Goal: Task Accomplishment & Management: Manage account settings

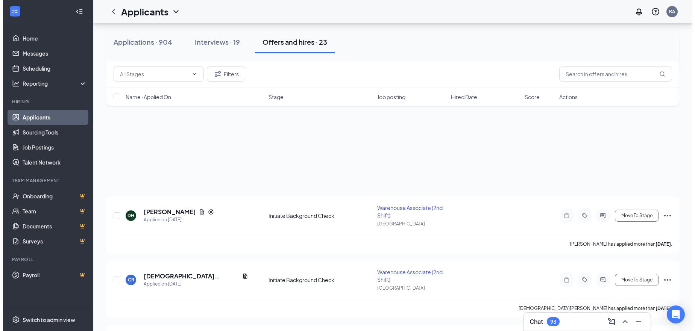
scroll to position [451, 0]
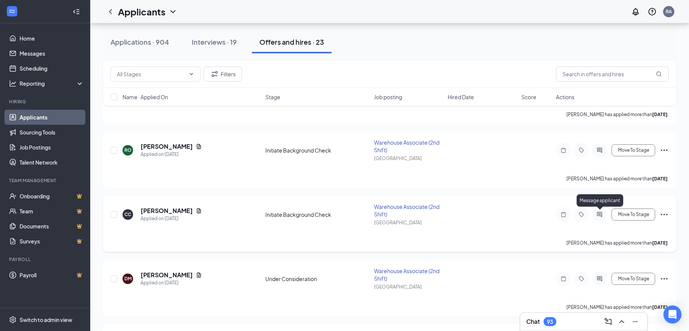
click at [600, 213] on icon "ActiveChat" at bounding box center [599, 215] width 9 height 6
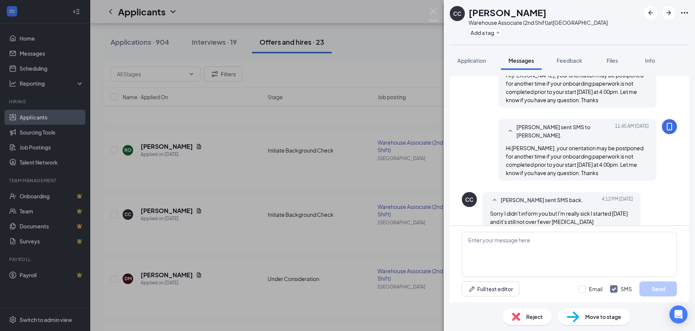
scroll to position [554, 0]
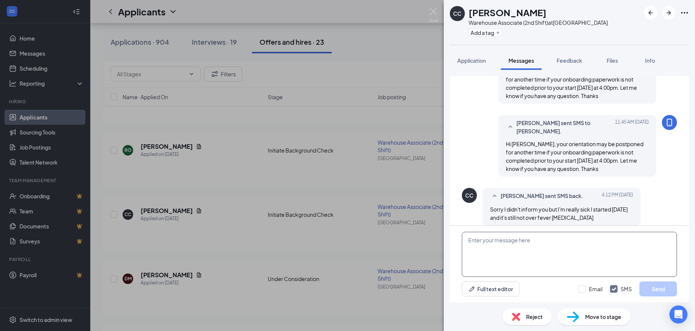
click at [504, 253] on textarea at bounding box center [569, 254] width 215 height 45
type textarea "W"
type textarea "Do you still want to continue with the hiring process? When do you think you'll…"
click at [593, 290] on input "Email" at bounding box center [590, 289] width 24 height 8
checkbox input "true"
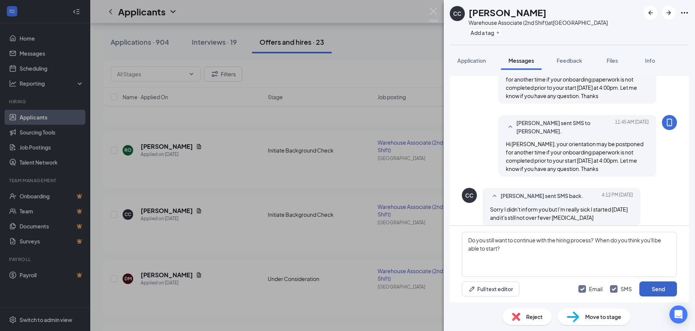
click at [651, 291] on button "Send" at bounding box center [658, 289] width 38 height 15
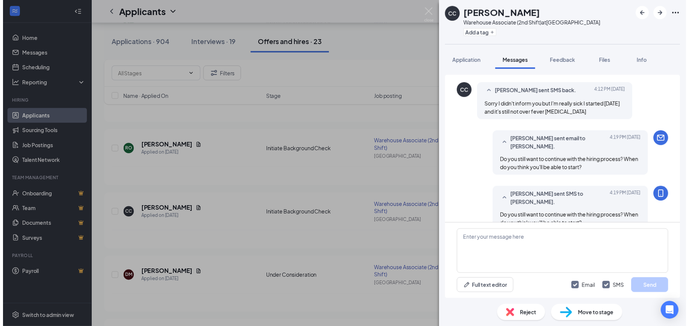
scroll to position [667, 0]
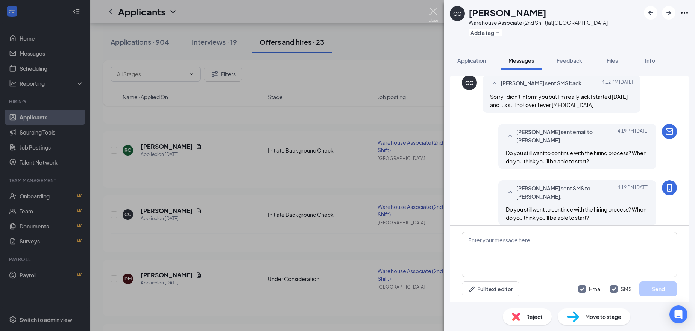
click at [431, 13] on img at bounding box center [433, 15] width 9 height 15
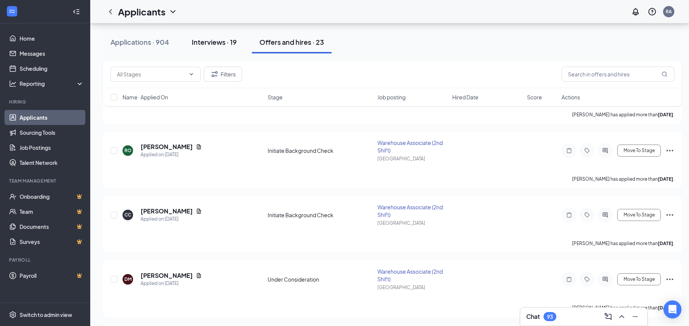
click at [218, 41] on div "Interviews · 19" at bounding box center [214, 41] width 45 height 9
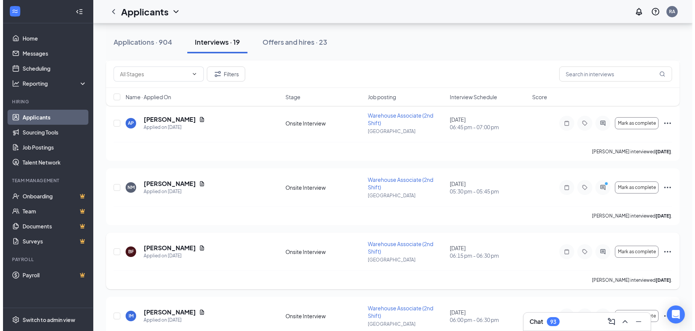
scroll to position [301, 0]
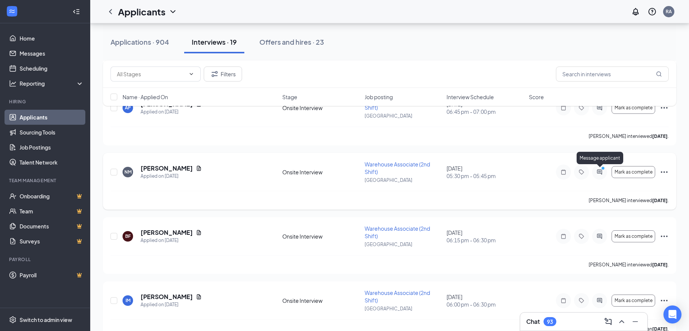
click at [602, 171] on icon "PrimaryDot" at bounding box center [604, 169] width 9 height 6
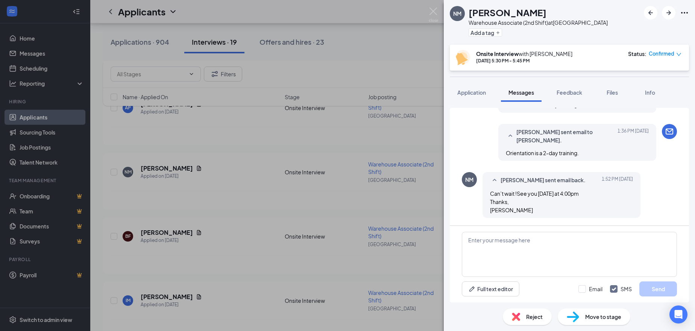
scroll to position [570, 0]
click at [510, 245] on textarea at bounding box center [569, 254] width 215 height 45
type textarea "Do you accept the job offer?"
click at [590, 288] on input "Email" at bounding box center [590, 289] width 24 height 8
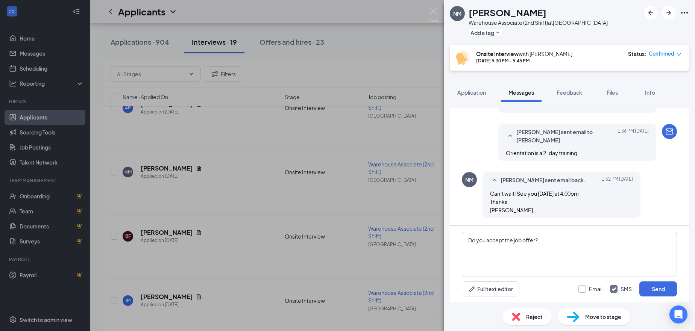
checkbox input "true"
click at [654, 291] on button "Send" at bounding box center [658, 289] width 38 height 15
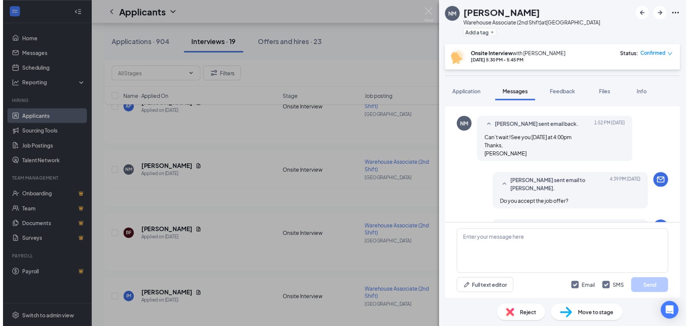
scroll to position [666, 0]
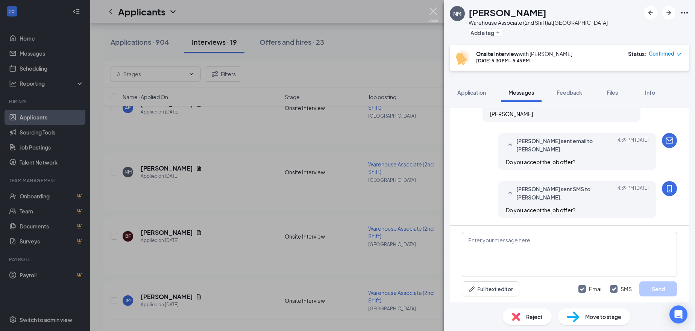
click at [430, 14] on img at bounding box center [433, 15] width 9 height 15
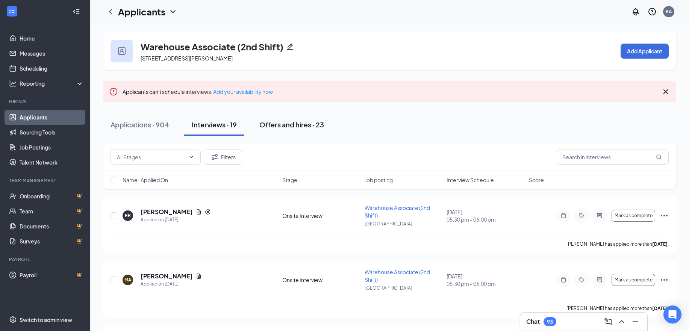
click at [299, 124] on div "Offers and hires · 23" at bounding box center [291, 124] width 65 height 9
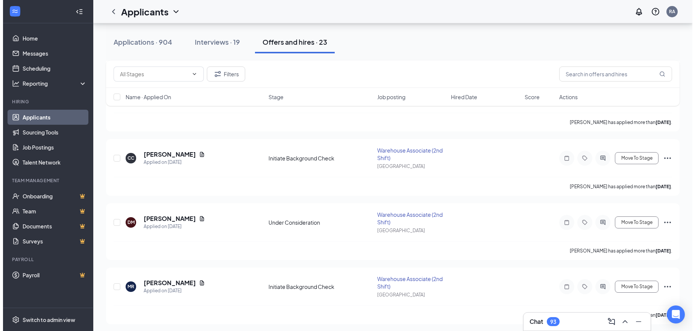
scroll to position [376, 0]
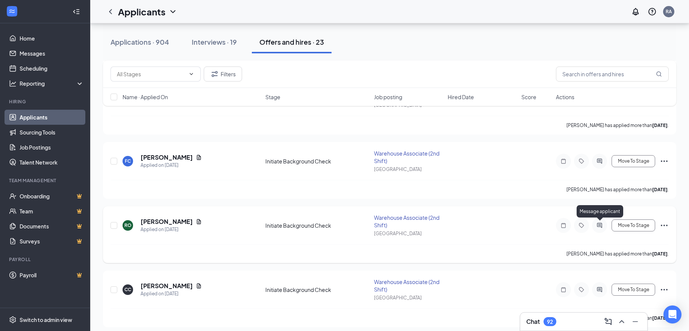
click at [601, 225] on icon "ActiveChat" at bounding box center [599, 225] width 5 height 5
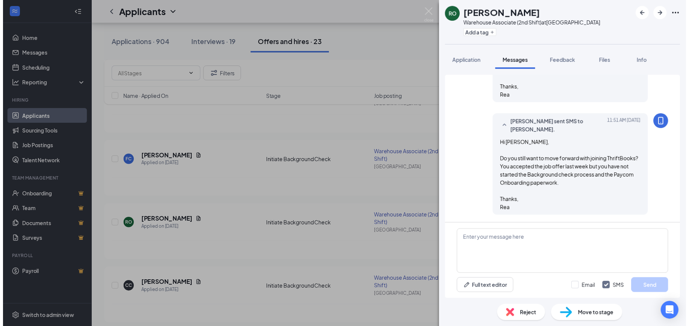
scroll to position [720, 0]
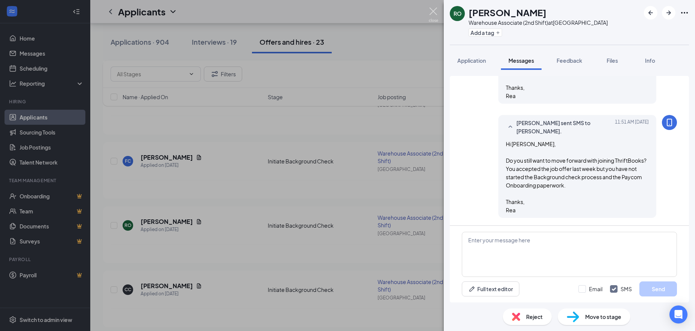
click at [431, 12] on img at bounding box center [433, 15] width 9 height 15
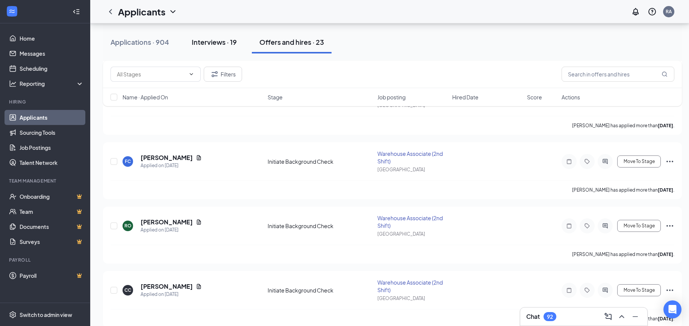
click at [212, 44] on div "Interviews · 19" at bounding box center [214, 41] width 45 height 9
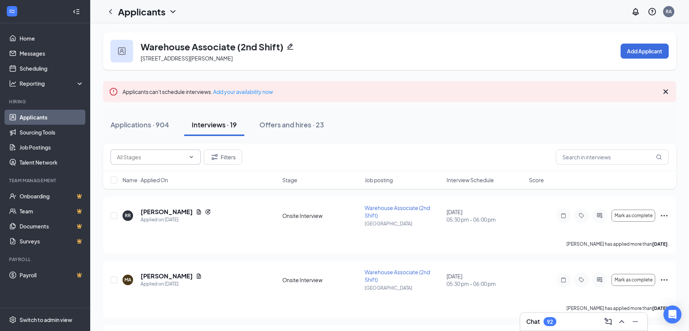
click at [146, 150] on span at bounding box center [156, 157] width 90 height 15
click at [156, 161] on input "text" at bounding box center [151, 157] width 68 height 8
click at [361, 155] on div "Onsite Interview (19) Filters" at bounding box center [390, 157] width 558 height 15
click at [142, 127] on div "Applications · 904" at bounding box center [140, 124] width 59 height 9
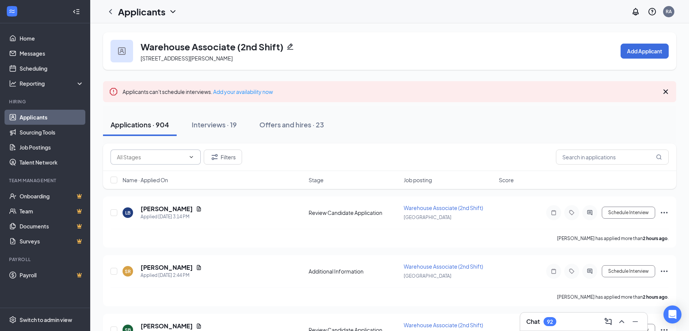
click at [150, 160] on input "text" at bounding box center [151, 157] width 68 height 8
click at [149, 190] on div "Review Candidate Application (843)" at bounding box center [162, 193] width 78 height 17
type input "Review Candidate Application (843)"
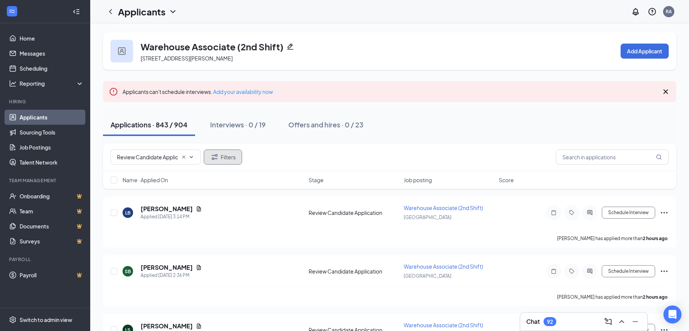
click at [226, 157] on button "Filters" at bounding box center [223, 157] width 38 height 15
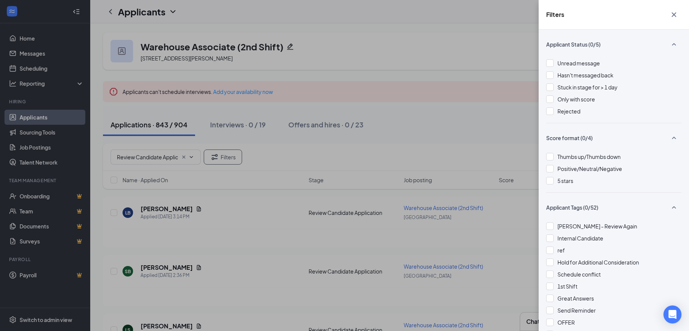
click at [670, 139] on icon "SmallChevronUp" at bounding box center [674, 137] width 9 height 9
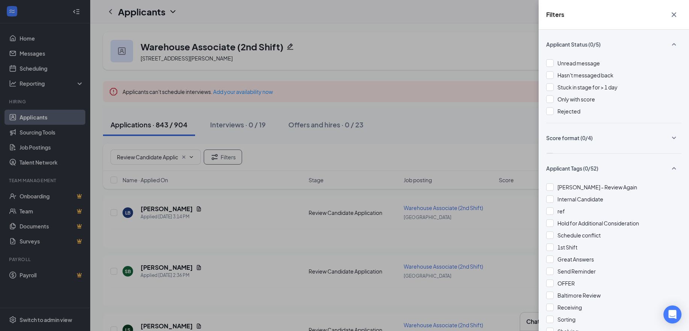
click at [670, 170] on icon "SmallChevronUp" at bounding box center [674, 168] width 9 height 9
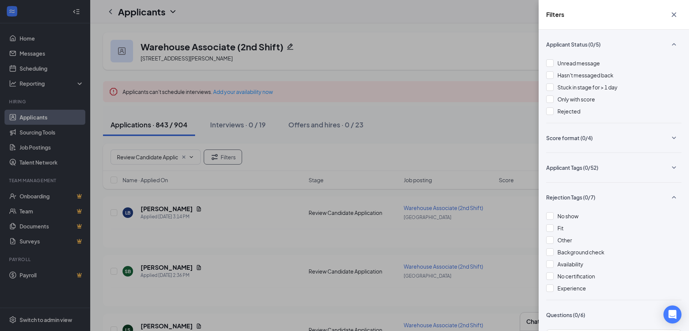
click at [670, 196] on icon "SmallChevronUp" at bounding box center [674, 197] width 9 height 9
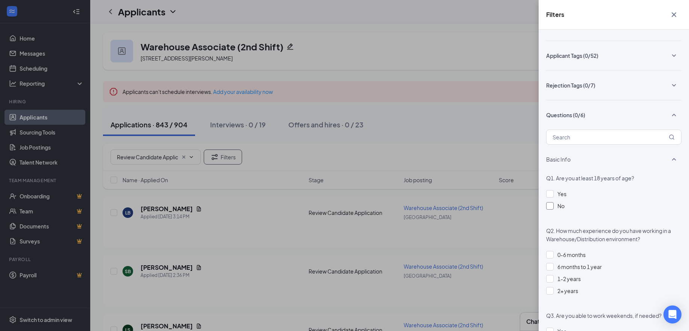
scroll to position [113, 0]
click at [551, 203] on div at bounding box center [550, 206] width 8 height 8
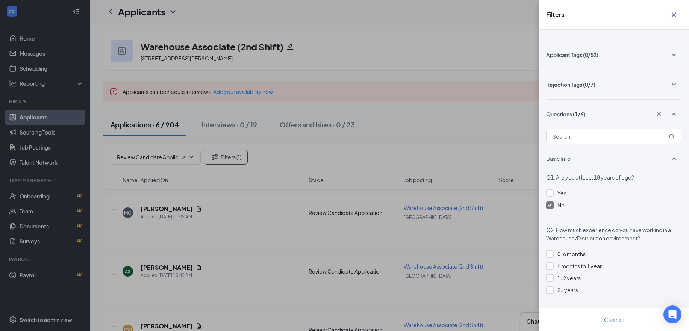
click at [115, 177] on div "Filters Applicant Status (0/5) Unread message Hasn't messaged back Stuck in sta…" at bounding box center [344, 165] width 689 height 331
click at [113, 182] on div "Filters Applicant Status (0/5) Unread message Hasn't messaged back Stuck in sta…" at bounding box center [344, 165] width 689 height 331
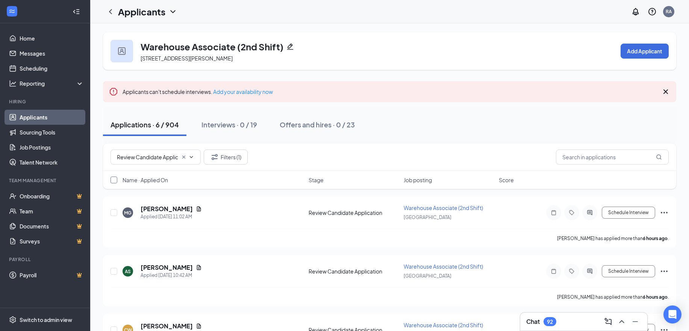
click at [114, 183] on input "checkbox" at bounding box center [114, 180] width 7 height 7
checkbox input "true"
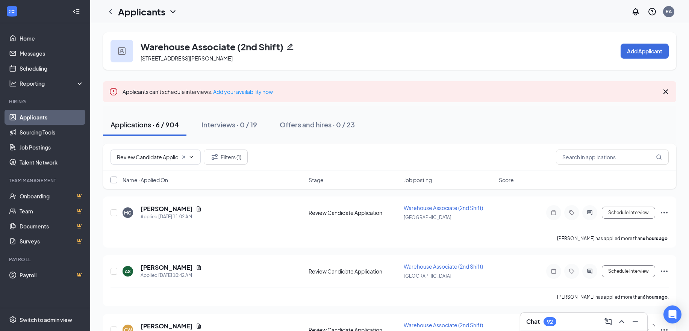
checkbox input "true"
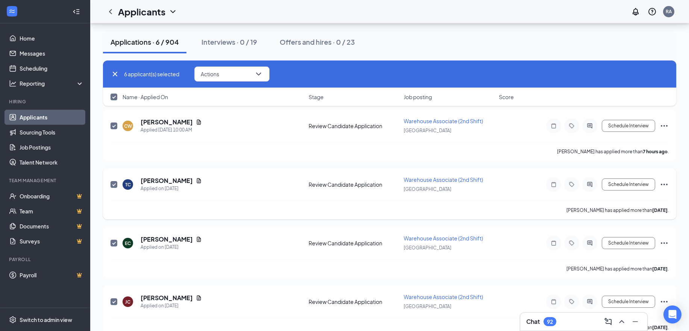
scroll to position [219, 0]
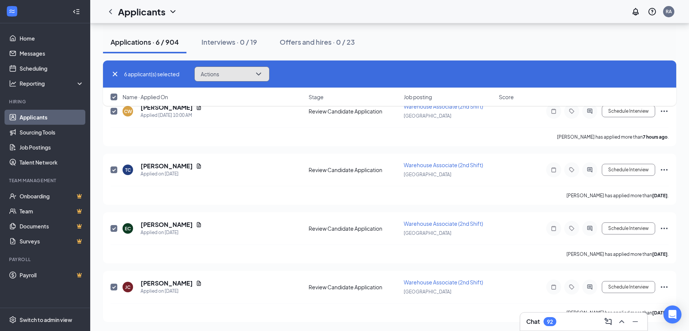
click at [228, 79] on button "Actions" at bounding box center [231, 74] width 75 height 15
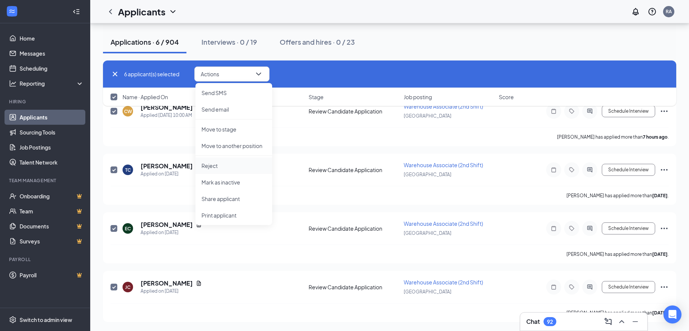
click at [210, 169] on p "Reject" at bounding box center [234, 166] width 65 height 8
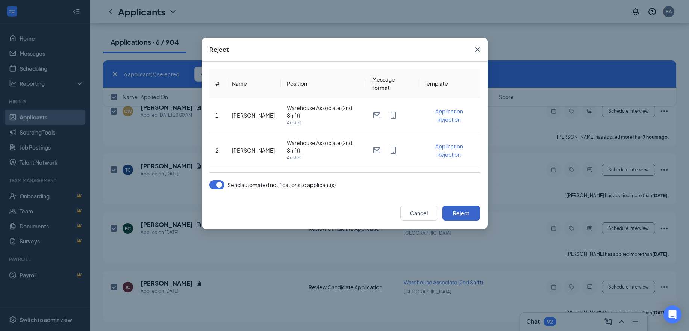
click at [458, 212] on button "Reject" at bounding box center [462, 213] width 38 height 15
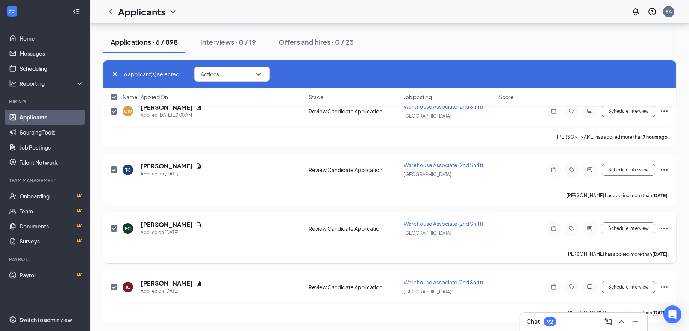
scroll to position [0, 0]
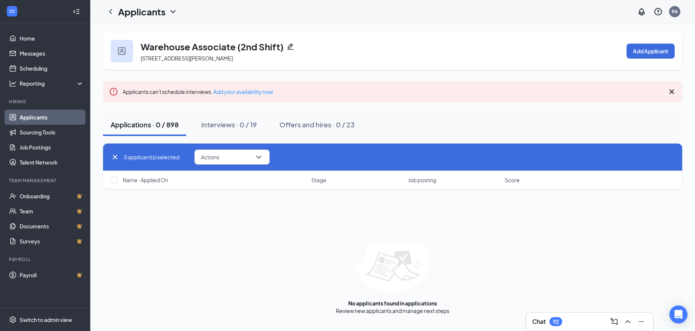
click at [146, 128] on div "Applications · 0 / 898" at bounding box center [145, 124] width 68 height 9
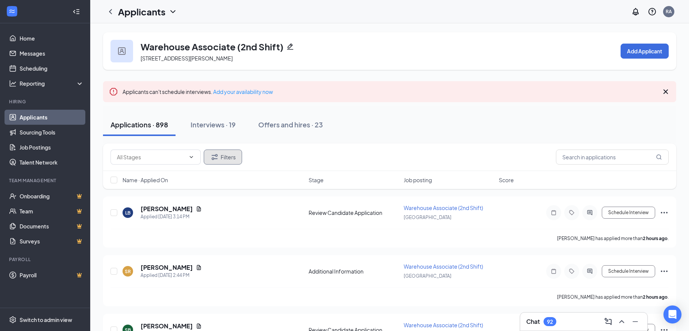
click at [224, 156] on button "Filters" at bounding box center [223, 157] width 38 height 15
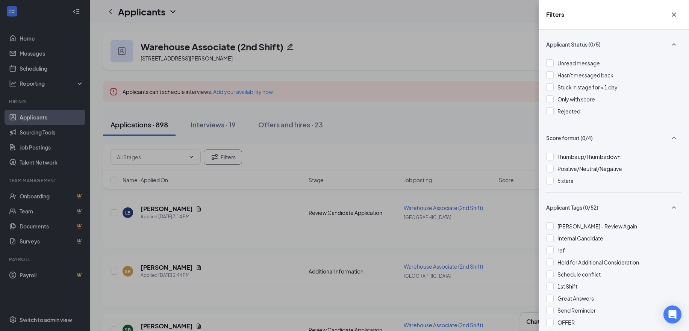
click at [670, 207] on icon "SmallChevronUp" at bounding box center [674, 207] width 9 height 9
click at [670, 137] on icon "SmallChevronUp" at bounding box center [674, 137] width 9 height 9
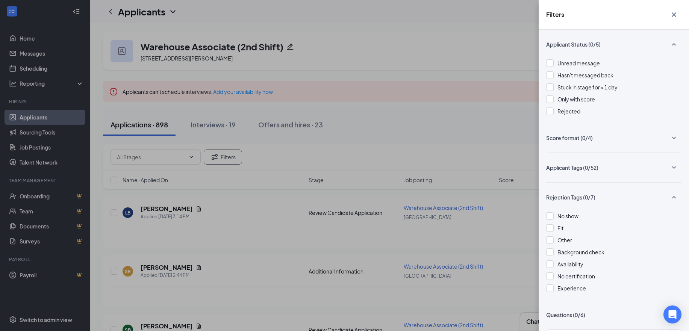
click at [672, 197] on icon "SmallChevronUp" at bounding box center [674, 197] width 4 height 2
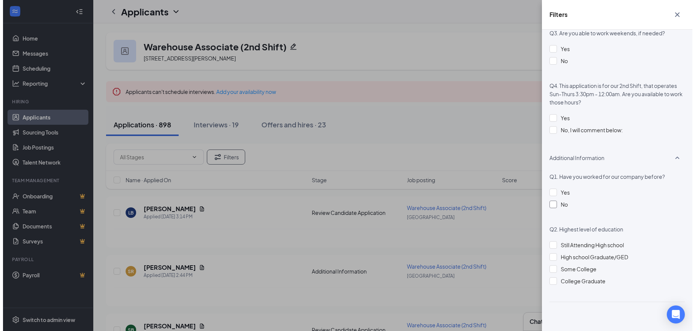
scroll to position [397, 0]
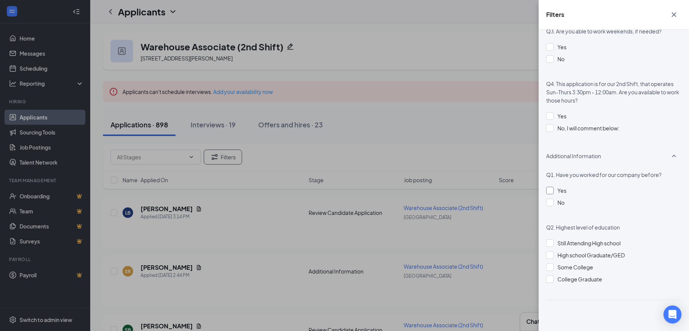
click at [548, 190] on div at bounding box center [550, 191] width 8 height 8
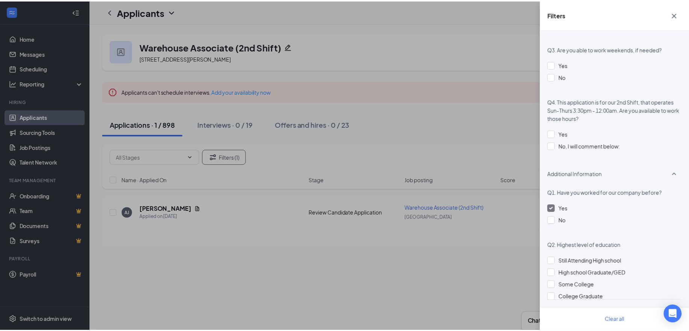
scroll to position [379, 0]
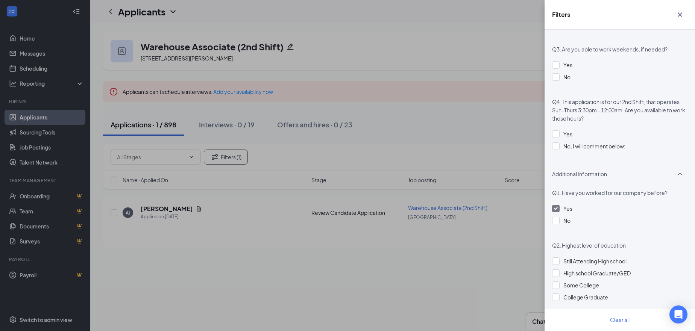
drag, startPoint x: 267, startPoint y: 235, endPoint x: 187, endPoint y: 197, distance: 88.1
click at [265, 235] on div "Filters Applicant Status (0/5) Unread message Hasn't messaged back Stuck in sta…" at bounding box center [347, 165] width 695 height 331
click at [115, 182] on div "Filters Applicant Status (0/5) Unread message Hasn't messaged back Stuck in sta…" at bounding box center [347, 165] width 695 height 331
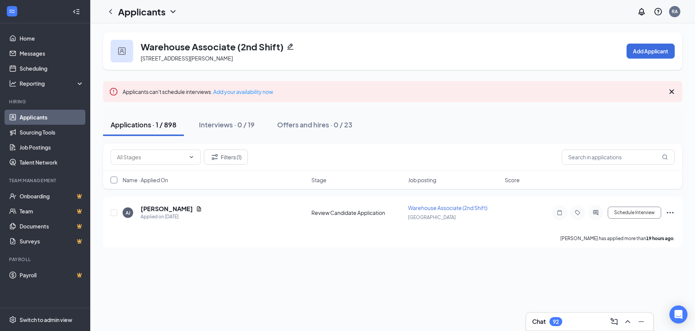
click at [112, 180] on input "checkbox" at bounding box center [114, 180] width 7 height 7
checkbox input "true"
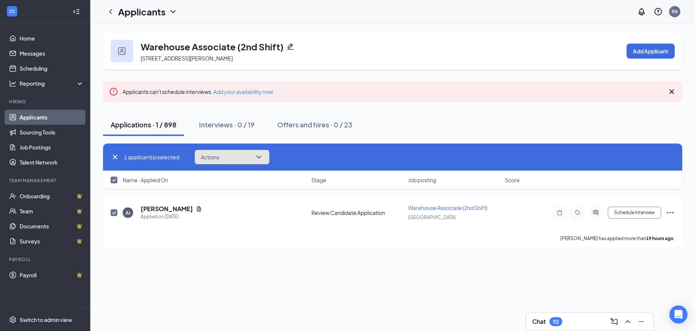
click at [229, 158] on button "Actions" at bounding box center [231, 157] width 75 height 15
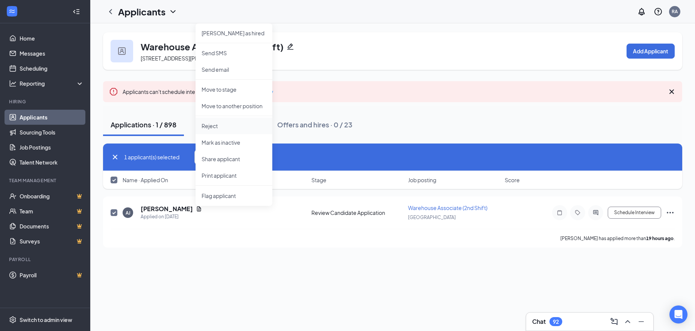
click at [212, 129] on p "Reject" at bounding box center [234, 126] width 65 height 8
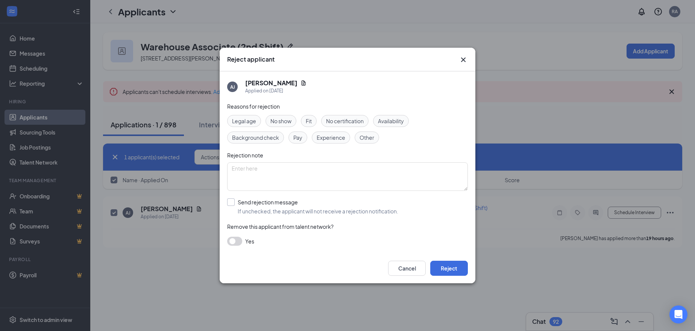
click at [270, 207] on input "Send rejection message If unchecked, the applicant will not receive a rejection…" at bounding box center [312, 207] width 171 height 17
checkbox input "true"
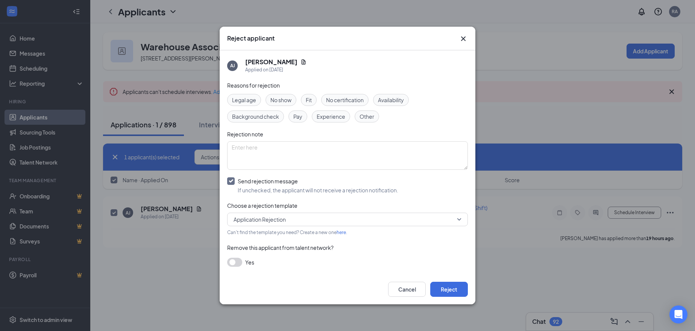
click at [234, 259] on button "button" at bounding box center [234, 262] width 15 height 9
click at [448, 294] on button "Reject" at bounding box center [449, 289] width 38 height 15
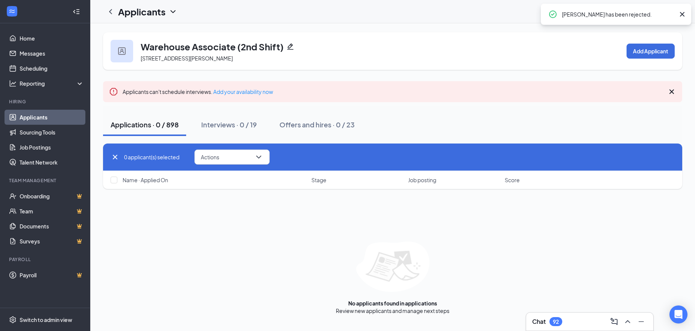
click at [139, 127] on div "Applications · 0 / 898" at bounding box center [145, 124] width 68 height 9
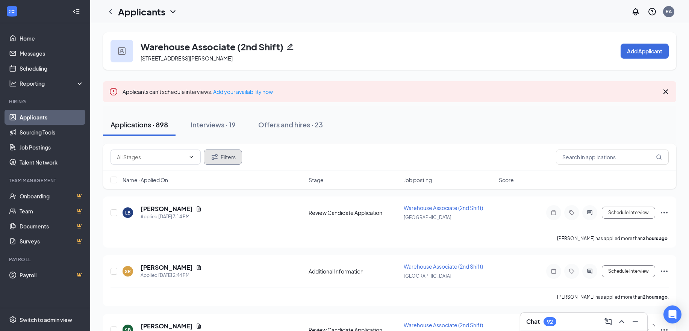
click at [225, 159] on button "Filters" at bounding box center [223, 157] width 38 height 15
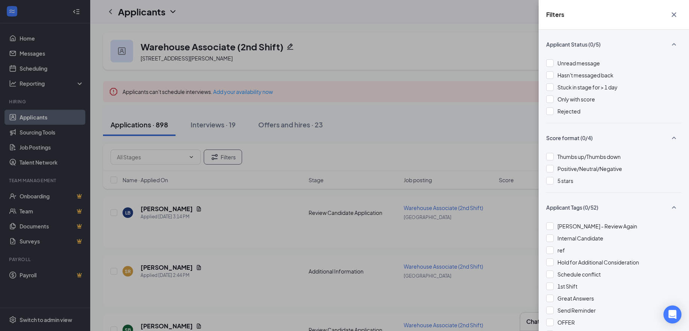
click at [670, 207] on icon "SmallChevronUp" at bounding box center [674, 207] width 9 height 9
click at [672, 140] on icon "SmallChevronUp" at bounding box center [674, 137] width 9 height 9
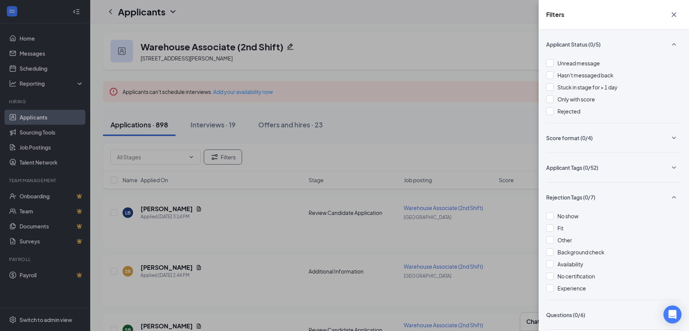
click at [670, 197] on icon "SmallChevronUp" at bounding box center [674, 197] width 9 height 9
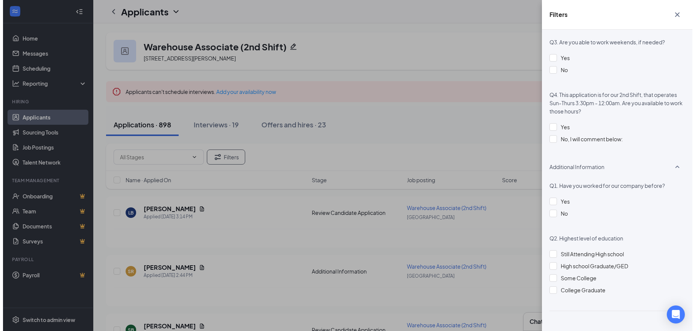
scroll to position [397, 0]
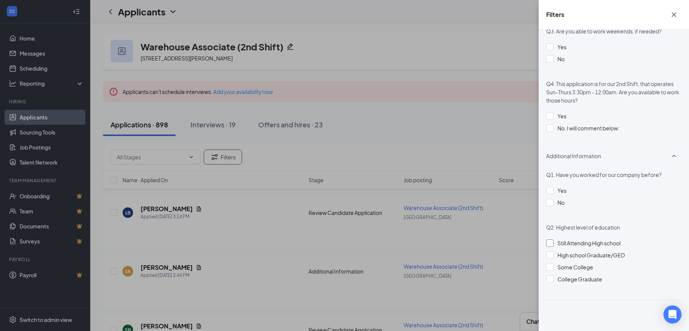
click at [578, 244] on div "Still Attending High school" at bounding box center [589, 243] width 63 height 8
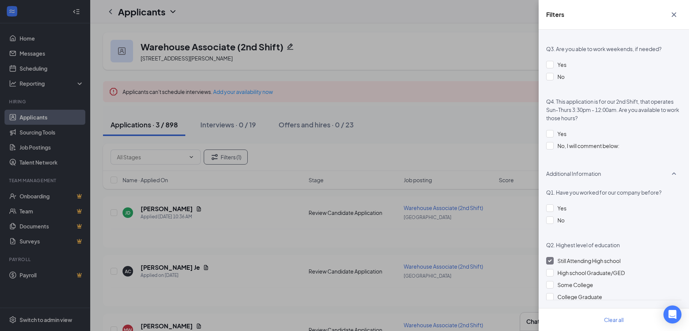
scroll to position [379, 0]
click at [222, 228] on div "Filters Applicant Status (0/5) Unread message Hasn't messaged back Stuck in sta…" at bounding box center [344, 165] width 689 height 331
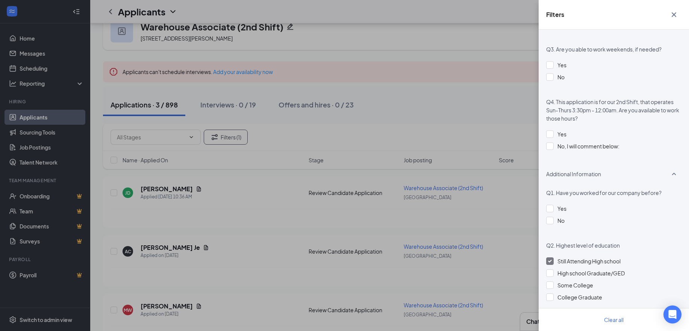
scroll to position [38, 0]
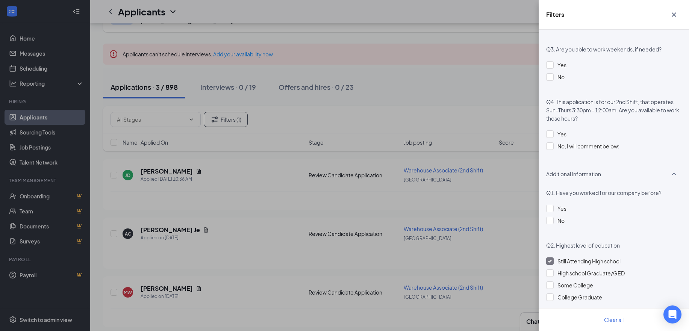
click at [117, 141] on div "Filters Applicant Status (0/5) Unread message Hasn't messaged back Stuck in sta…" at bounding box center [344, 165] width 689 height 331
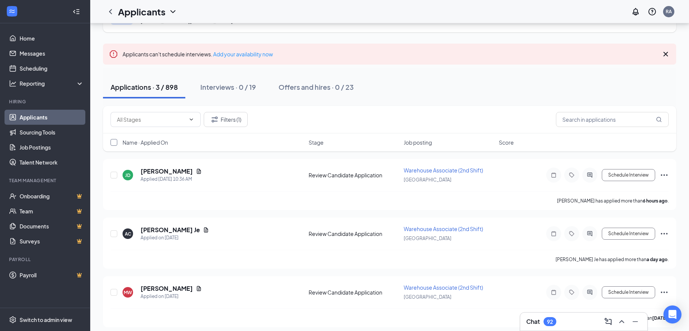
click at [115, 143] on input "checkbox" at bounding box center [114, 142] width 7 height 7
checkbox input "true"
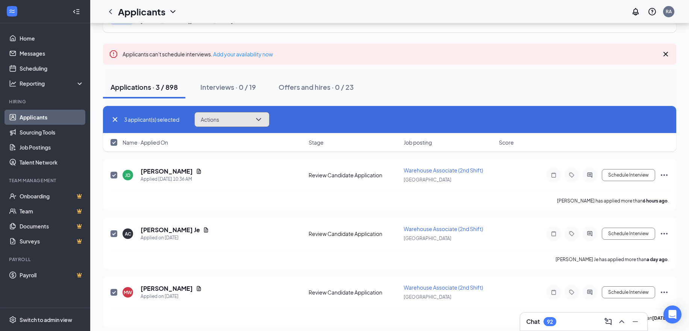
click at [235, 127] on button "Actions" at bounding box center [231, 119] width 75 height 15
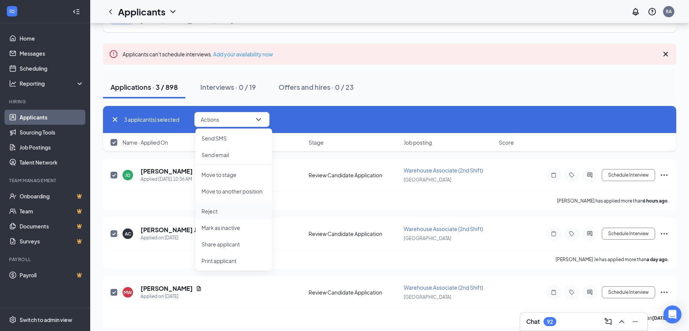
click at [213, 214] on p "Reject" at bounding box center [234, 212] width 65 height 8
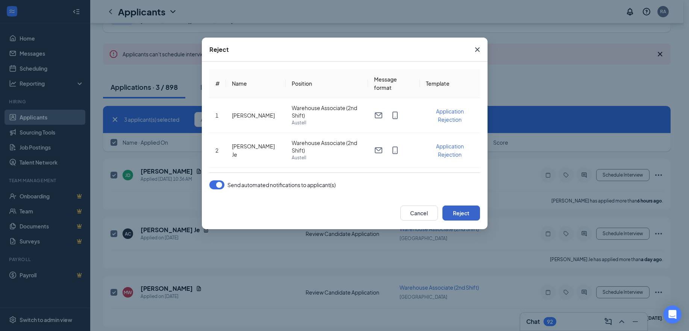
click at [471, 215] on button "Reject" at bounding box center [462, 213] width 38 height 15
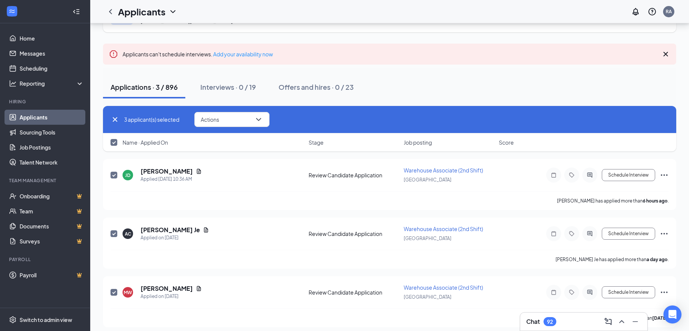
checkbox input "false"
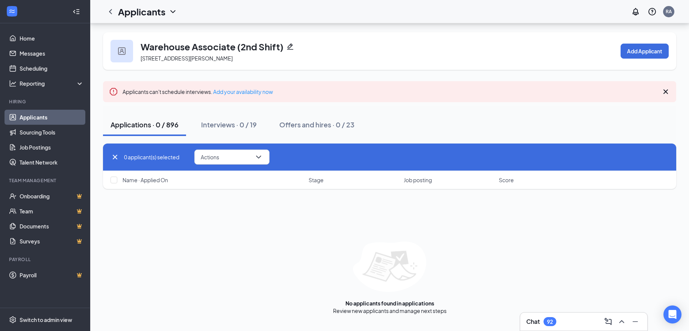
scroll to position [0, 0]
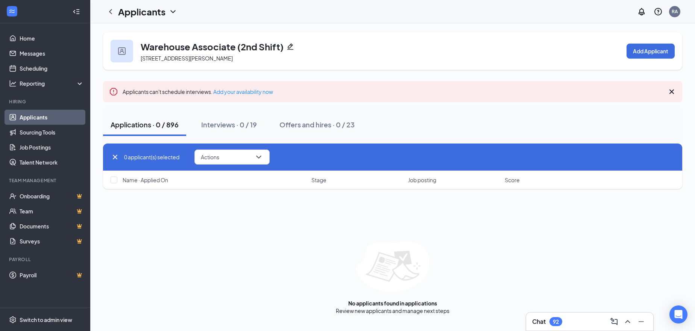
click at [135, 124] on div "Applications · 0 / 896" at bounding box center [145, 124] width 68 height 9
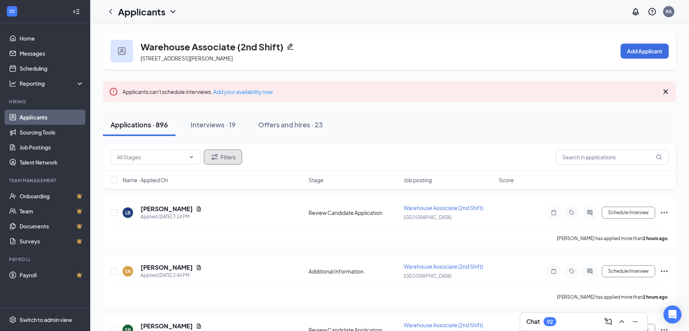
click at [233, 155] on button "Filters" at bounding box center [223, 157] width 38 height 15
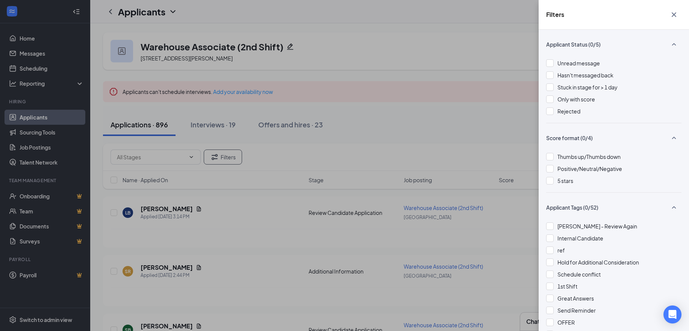
click at [170, 155] on div "Filters Applicant Status (0/5) Unread message Hasn't messaged back Stuck in sta…" at bounding box center [344, 165] width 689 height 331
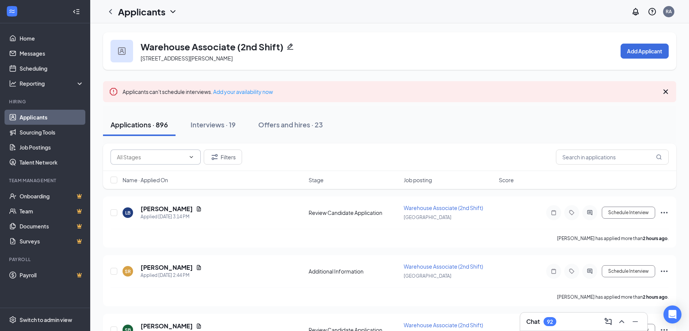
click at [170, 150] on span at bounding box center [156, 157] width 90 height 15
click at [169, 154] on input "text" at bounding box center [151, 157] width 68 height 8
click at [180, 195] on div "Review Candidate Application (833)" at bounding box center [162, 193] width 78 height 17
type input "Review Candidate Application (833)"
click at [162, 182] on span "Name · Applied On" at bounding box center [146, 180] width 46 height 8
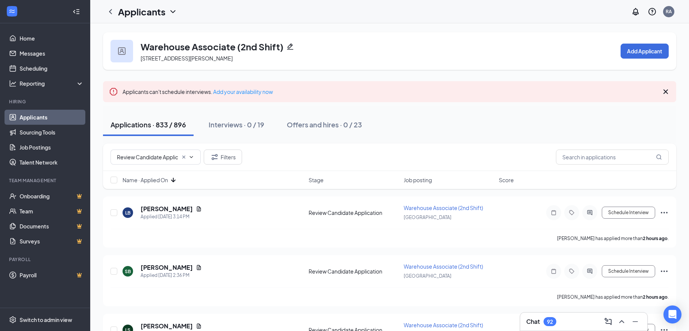
click at [162, 182] on span "Name · Applied On" at bounding box center [146, 180] width 46 height 8
click at [114, 180] on input "checkbox" at bounding box center [114, 180] width 7 height 7
checkbox input "true"
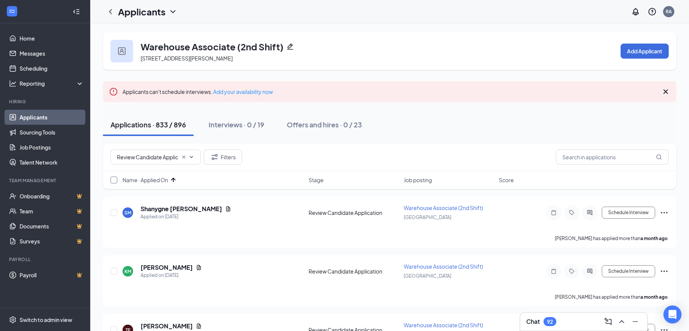
checkbox input "true"
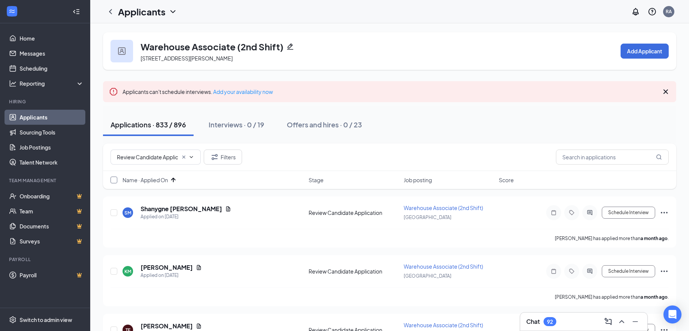
checkbox input "true"
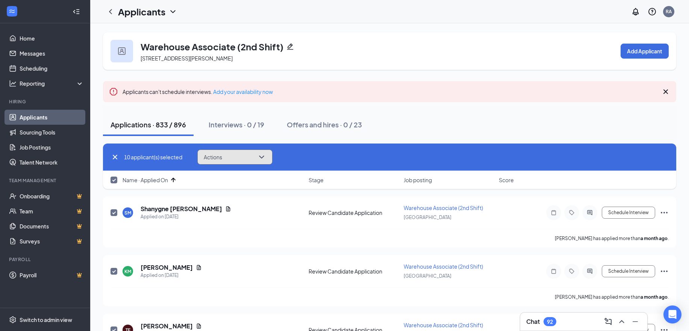
click at [225, 150] on button "Actions" at bounding box center [234, 157] width 75 height 15
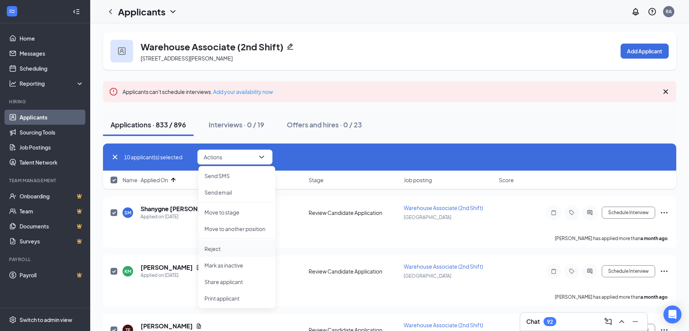
click at [214, 248] on p "Reject" at bounding box center [237, 249] width 65 height 8
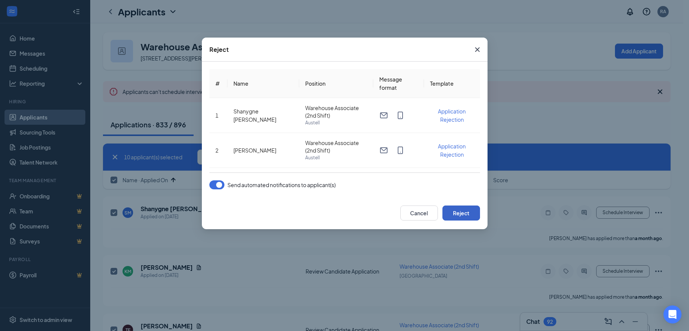
click at [457, 211] on button "Reject" at bounding box center [462, 213] width 38 height 15
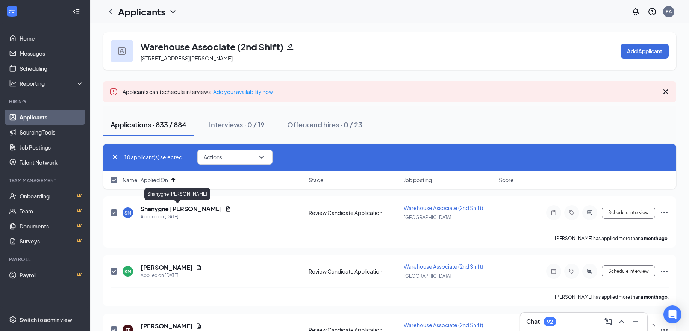
checkbox input "false"
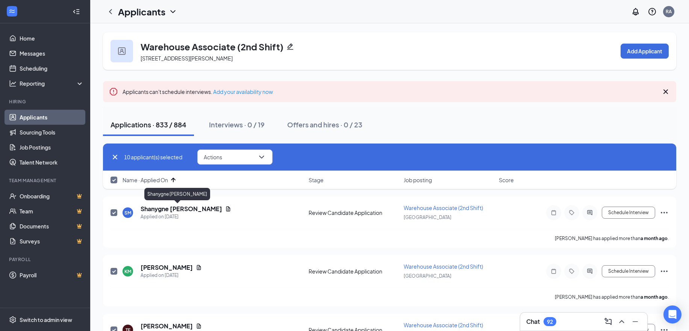
checkbox input "false"
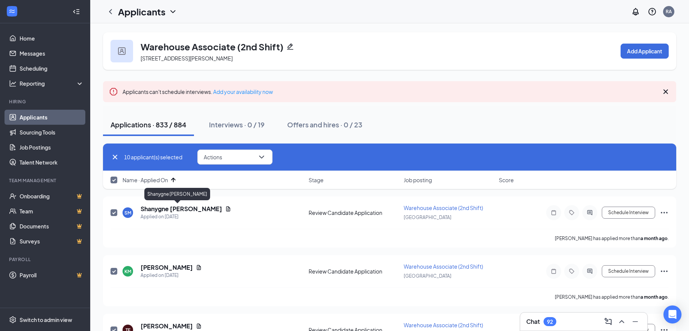
checkbox input "false"
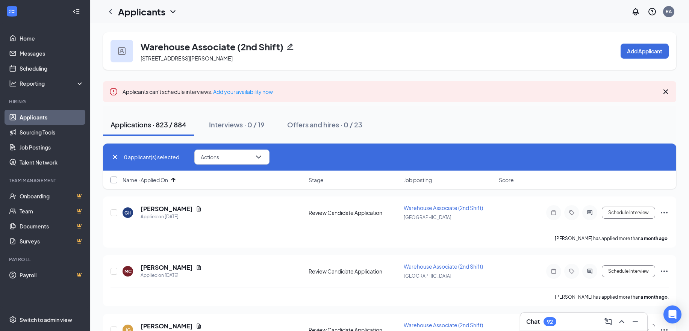
click at [115, 179] on input "checkbox" at bounding box center [114, 180] width 7 height 7
checkbox input "true"
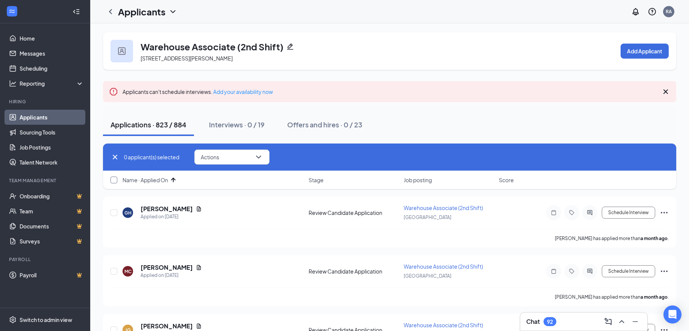
checkbox input "true"
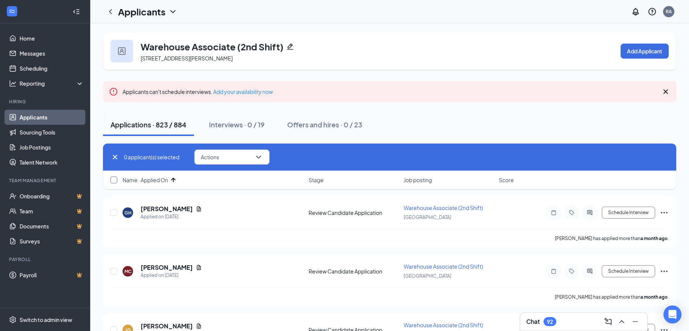
checkbox input "true"
click at [244, 155] on button "Actions" at bounding box center [234, 157] width 75 height 15
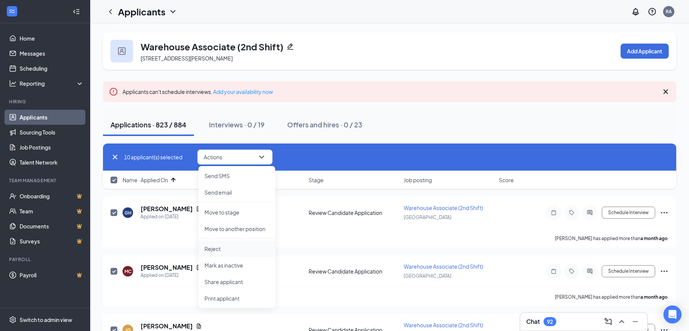
click at [216, 249] on p "Reject" at bounding box center [237, 249] width 65 height 8
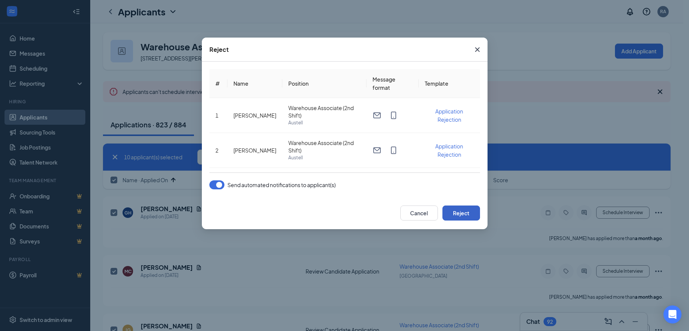
click at [464, 214] on button "Reject" at bounding box center [462, 213] width 38 height 15
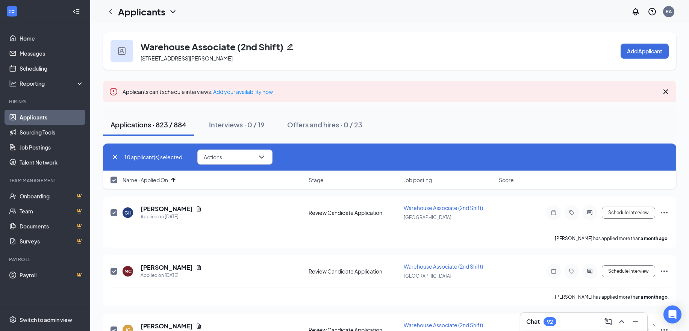
checkbox input "false"
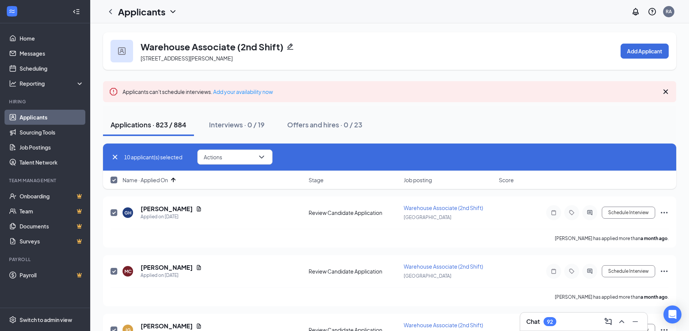
checkbox input "false"
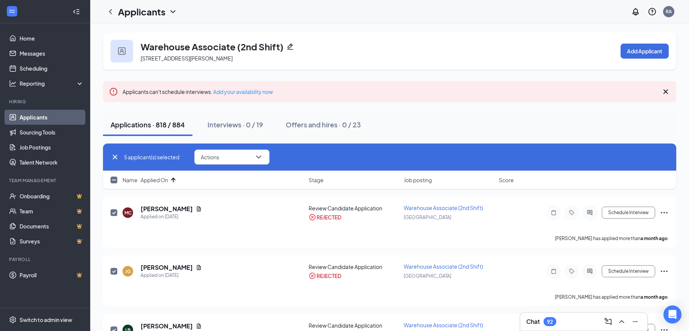
click at [116, 157] on icon "Cross" at bounding box center [115, 157] width 9 height 9
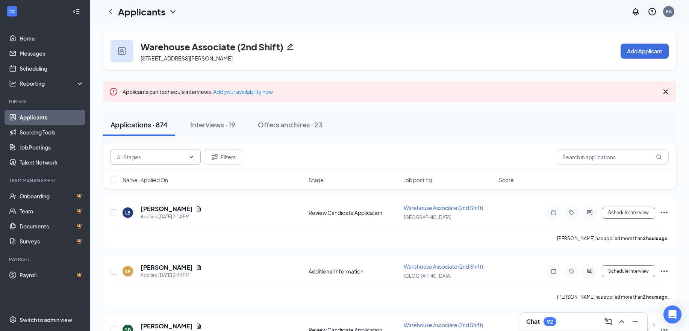
click at [188, 157] on span at bounding box center [191, 157] width 8 height 6
click at [112, 182] on input "checkbox" at bounding box center [114, 180] width 7 height 7
checkbox input "true"
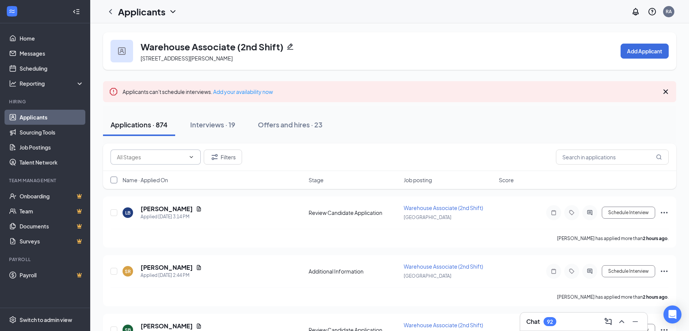
checkbox input "true"
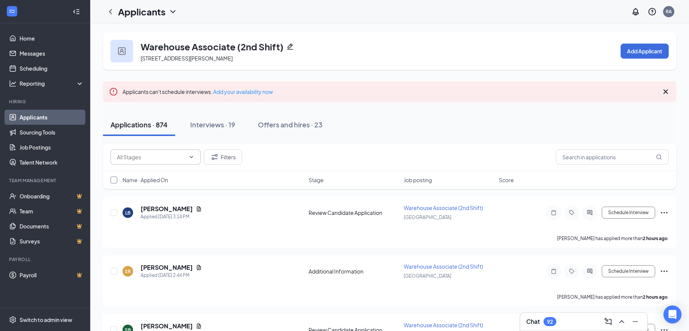
checkbox input "true"
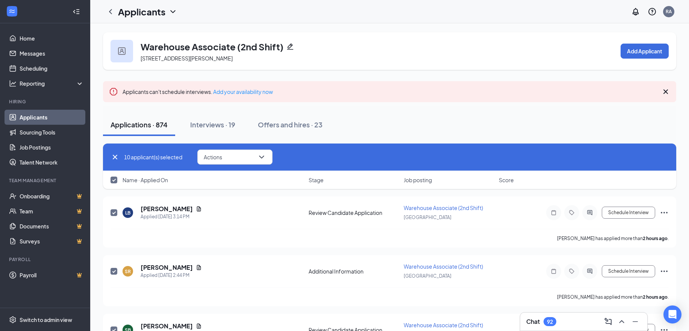
click at [112, 182] on input "checkbox" at bounding box center [114, 180] width 7 height 7
checkbox input "false"
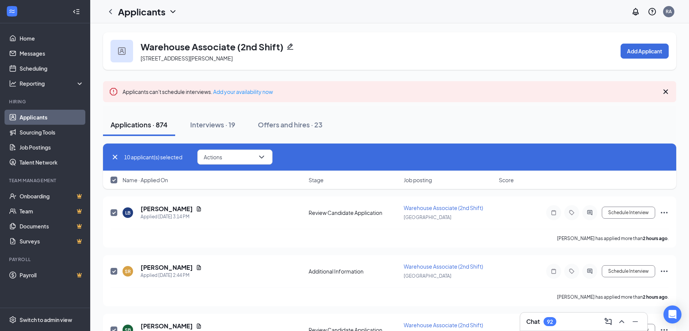
checkbox input "false"
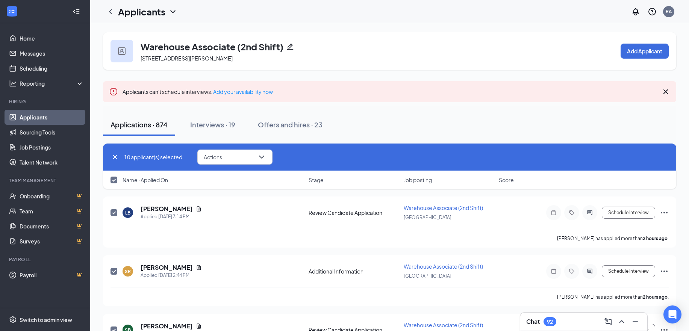
checkbox input "false"
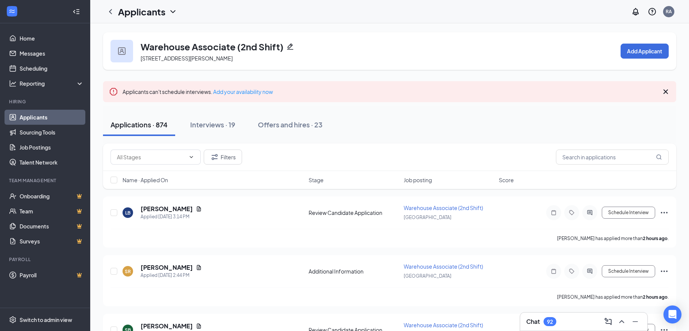
click at [156, 181] on span "Name · Applied On" at bounding box center [146, 180] width 46 height 8
click at [110, 179] on div "Name · Applied On Stage Job posting Score" at bounding box center [389, 180] width 573 height 18
click at [116, 180] on input "checkbox" at bounding box center [114, 180] width 7 height 7
checkbox input "true"
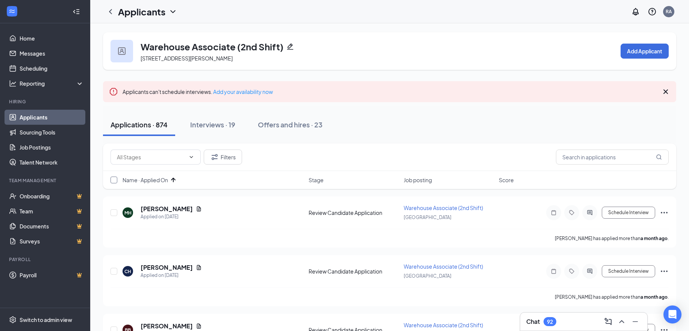
checkbox input "true"
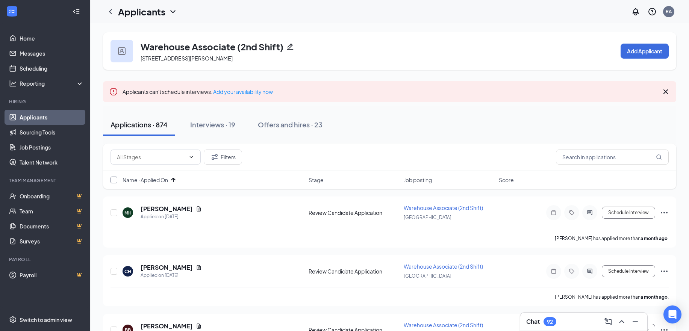
checkbox input "true"
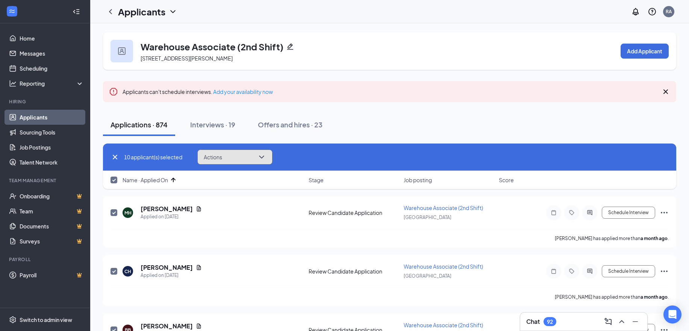
click at [238, 161] on button "Actions" at bounding box center [234, 157] width 75 height 15
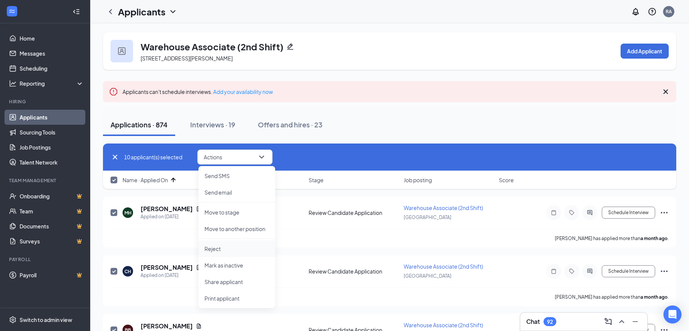
click at [211, 247] on p "Reject" at bounding box center [237, 249] width 65 height 8
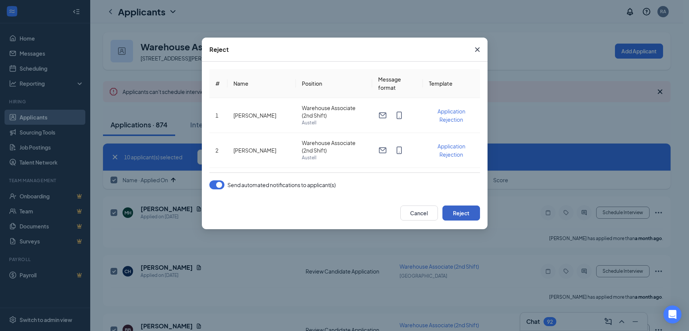
click at [467, 213] on button "Reject" at bounding box center [462, 213] width 38 height 15
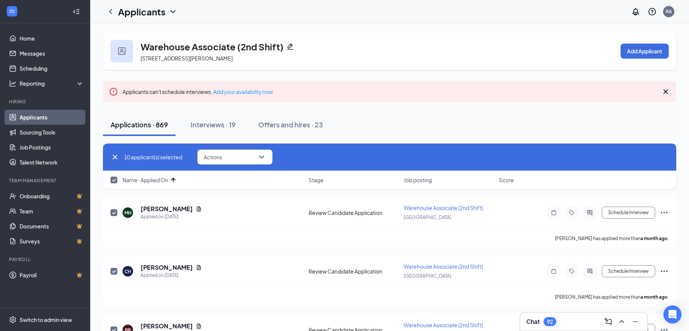
checkbox input "false"
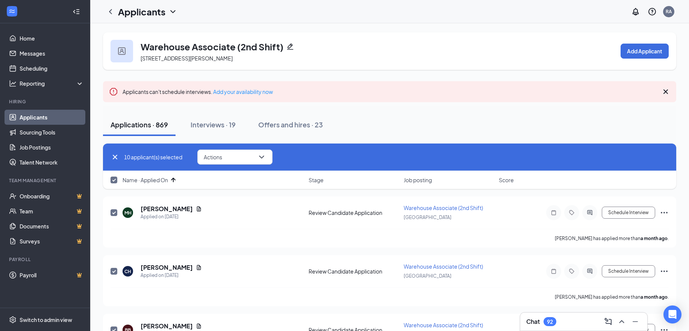
checkbox input "false"
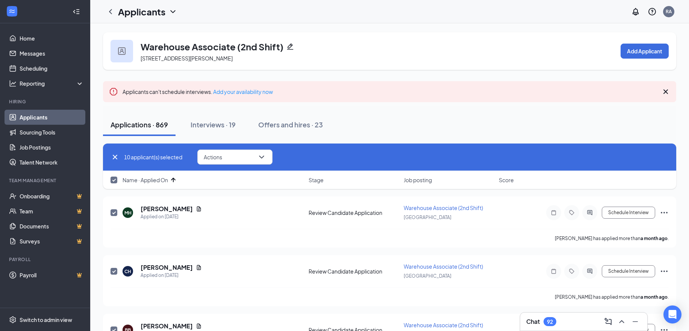
checkbox input "false"
click at [115, 184] on div "Name · Applied On Stage Job posting Score" at bounding box center [389, 180] width 573 height 18
click at [115, 177] on input "checkbox" at bounding box center [114, 180] width 7 height 7
checkbox input "true"
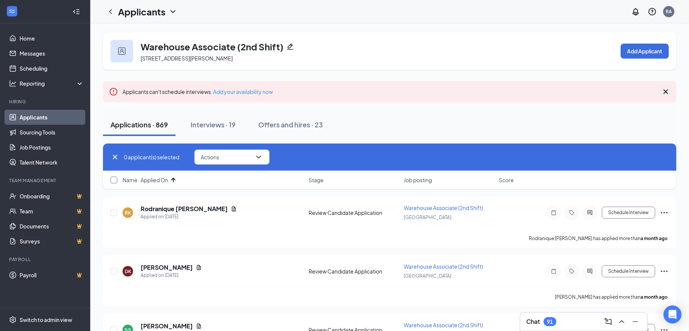
checkbox input "true"
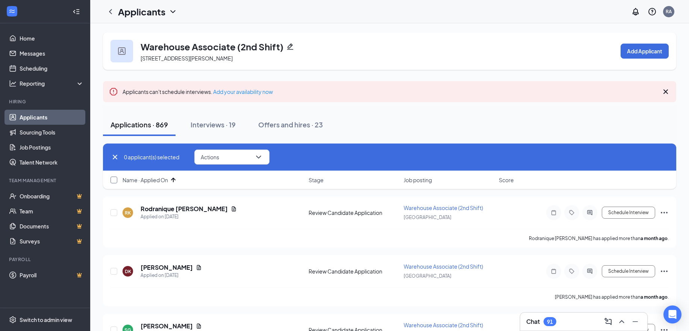
checkbox input "true"
click at [235, 158] on button "Actions" at bounding box center [234, 157] width 75 height 15
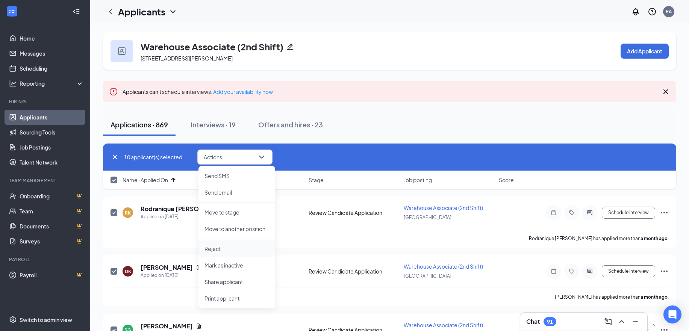
click at [210, 253] on li "Reject" at bounding box center [237, 249] width 77 height 17
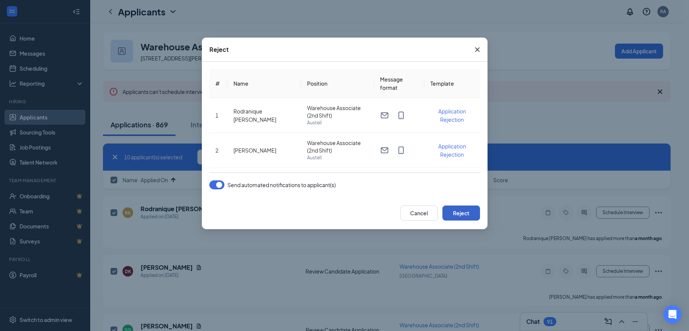
click at [452, 217] on button "Reject" at bounding box center [462, 213] width 38 height 15
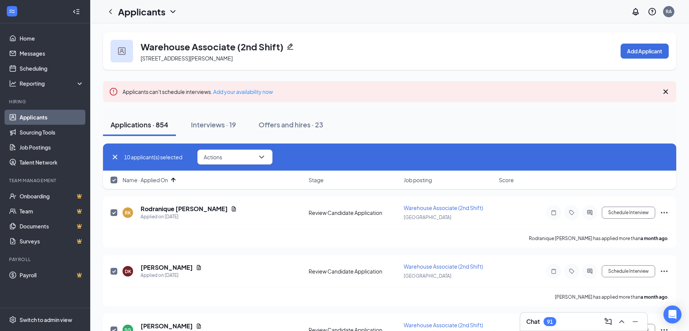
checkbox input "false"
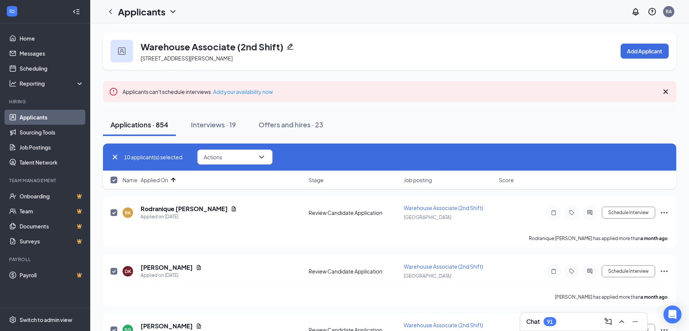
checkbox input "false"
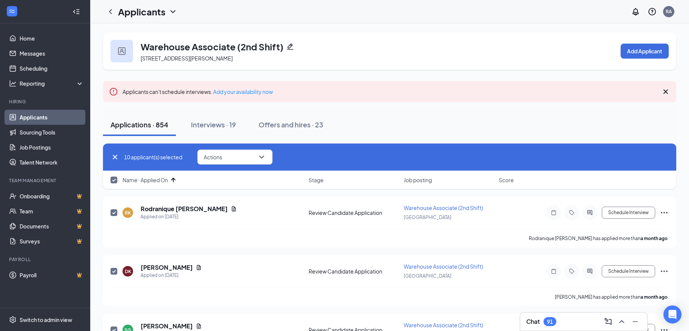
checkbox input "false"
click at [113, 180] on input "checkbox" at bounding box center [114, 180] width 7 height 7
checkbox input "true"
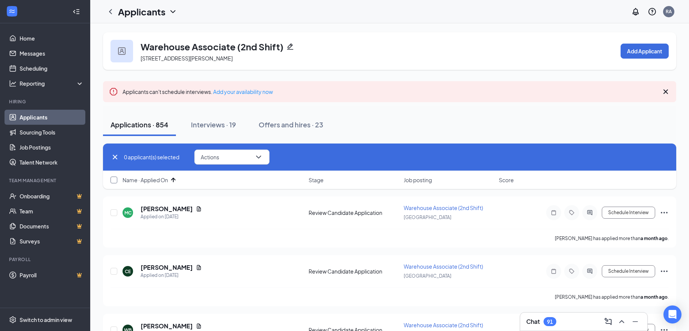
checkbox input "true"
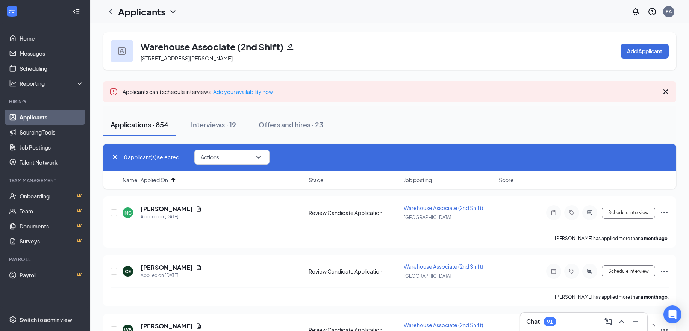
checkbox input "true"
click at [256, 154] on button "Actions" at bounding box center [234, 157] width 75 height 15
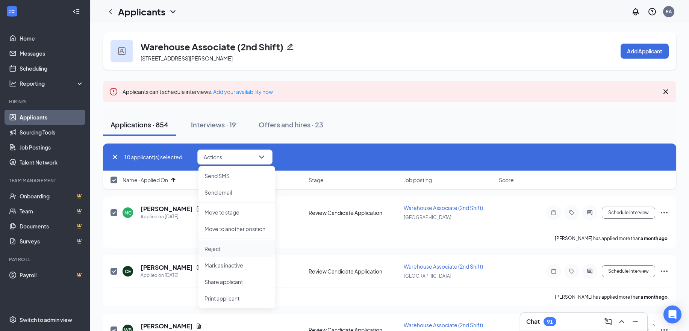
click at [206, 252] on p "Reject" at bounding box center [237, 249] width 65 height 8
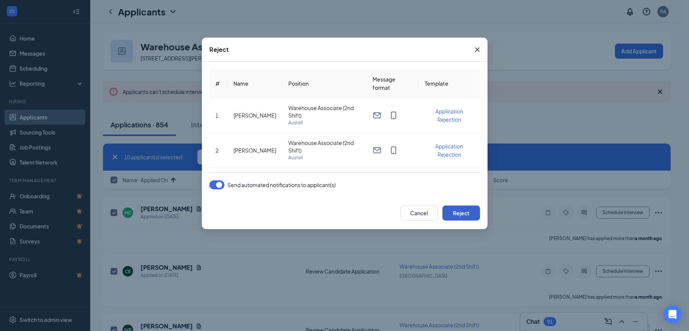
click at [453, 215] on button "Reject" at bounding box center [462, 213] width 38 height 15
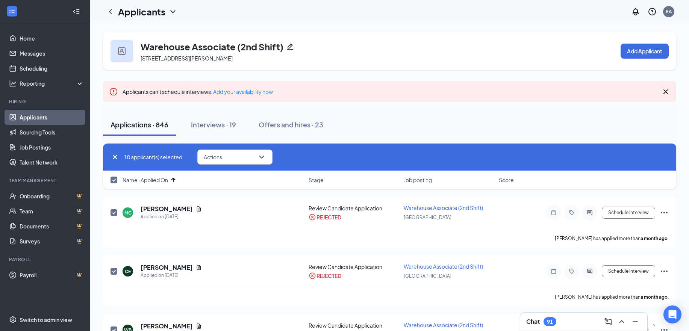
checkbox input "false"
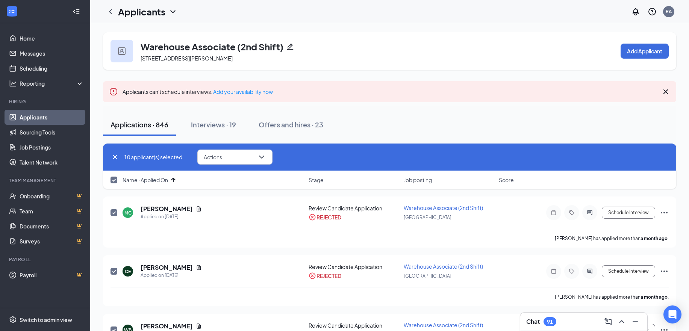
checkbox input "false"
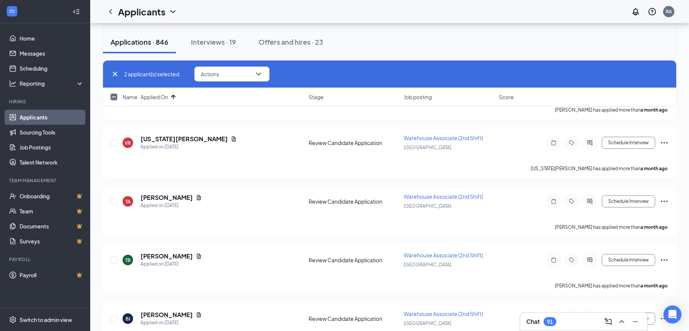
scroll to position [188, 0]
click at [114, 97] on input "checkbox" at bounding box center [114, 97] width 7 height 7
checkbox input "true"
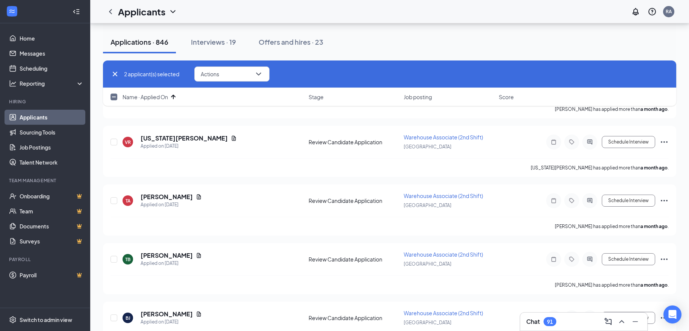
checkbox input "true"
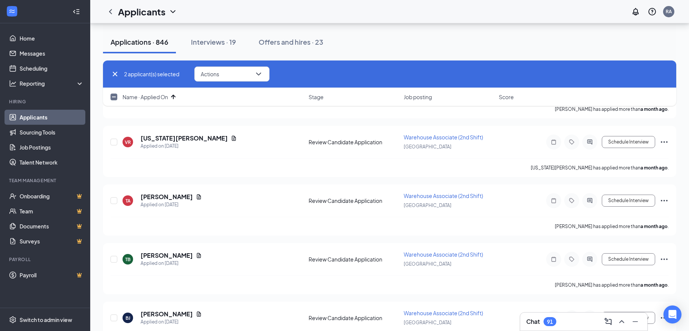
checkbox input "true"
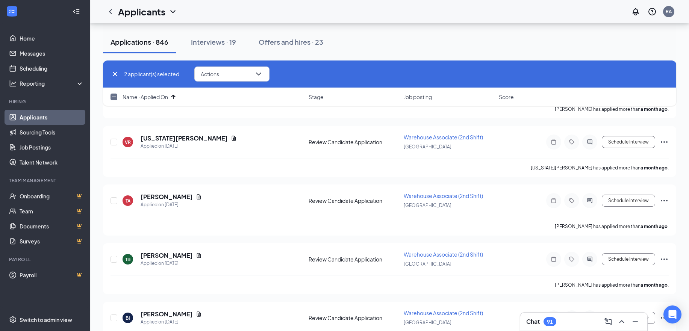
checkbox input "true"
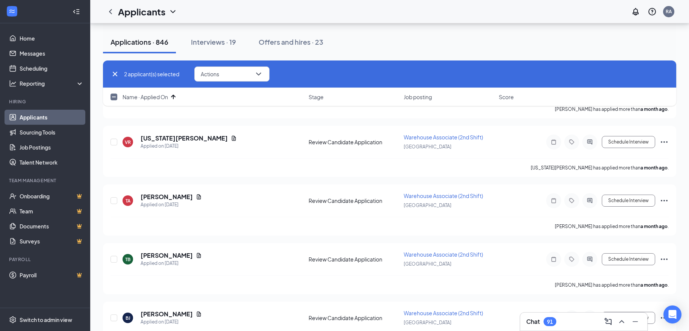
checkbox input "true"
click at [222, 73] on span "Actions" at bounding box center [213, 73] width 18 height 5
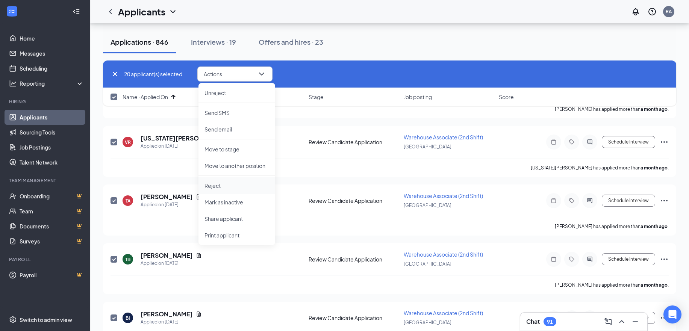
click at [224, 188] on p "Reject" at bounding box center [237, 186] width 65 height 8
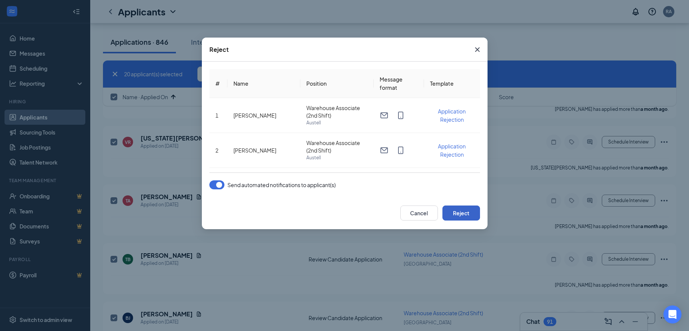
click at [469, 212] on button "Reject" at bounding box center [462, 213] width 38 height 15
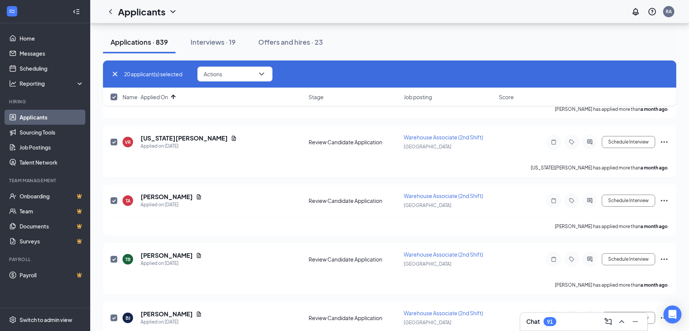
checkbox input "false"
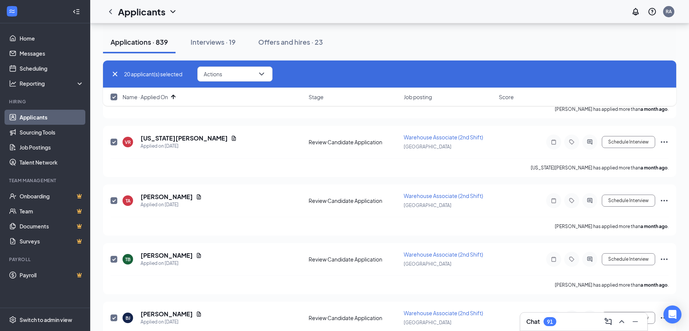
checkbox input "false"
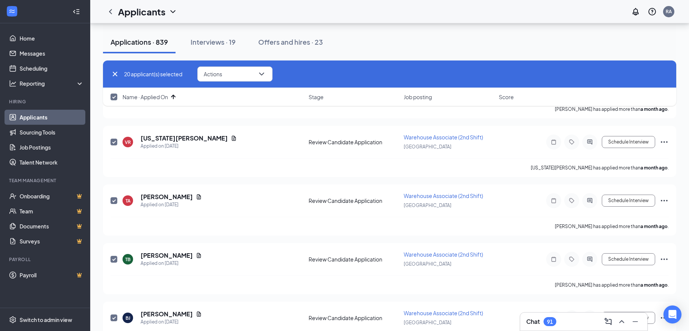
checkbox input "false"
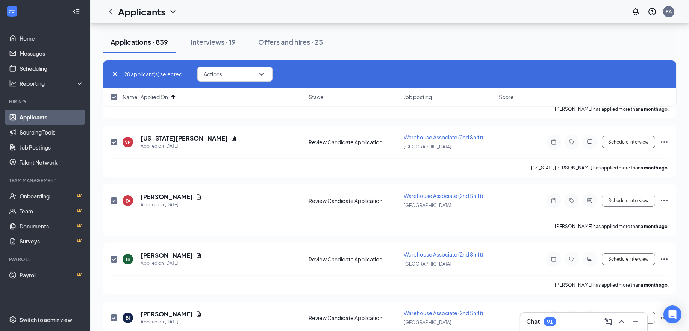
checkbox input "false"
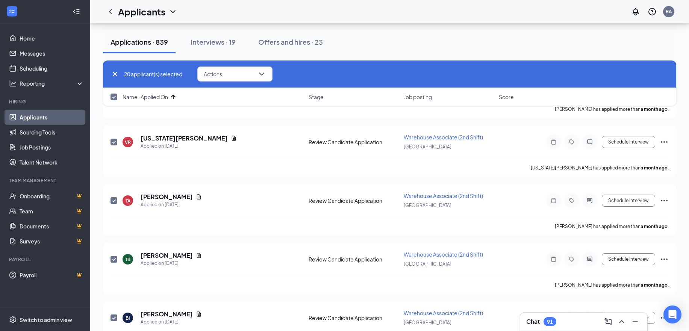
checkbox input "false"
click at [114, 95] on input "checkbox" at bounding box center [114, 97] width 7 height 7
checkbox input "true"
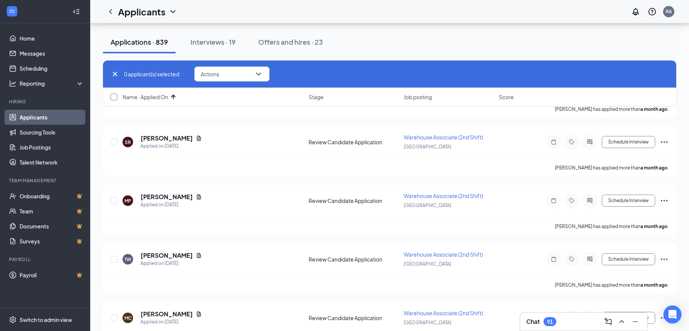
checkbox input "true"
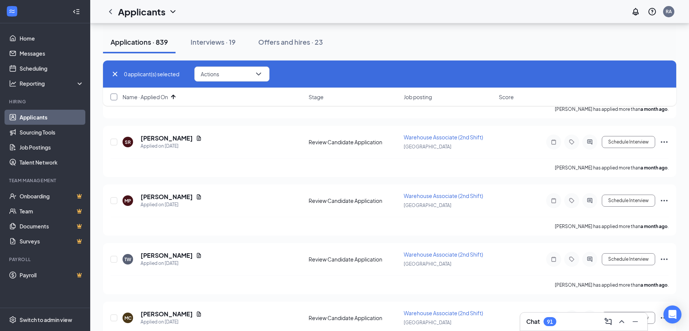
checkbox input "true"
click at [222, 72] on span "Actions" at bounding box center [213, 73] width 18 height 5
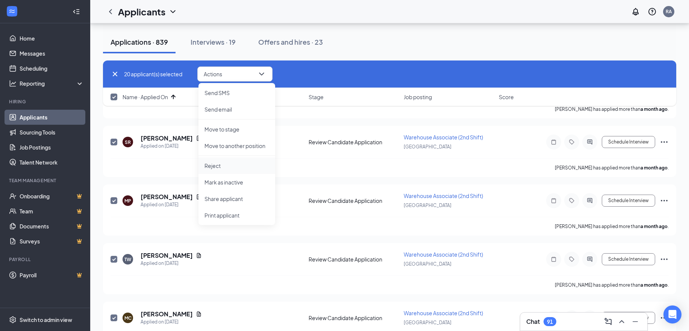
click at [213, 167] on p "Reject" at bounding box center [237, 166] width 65 height 8
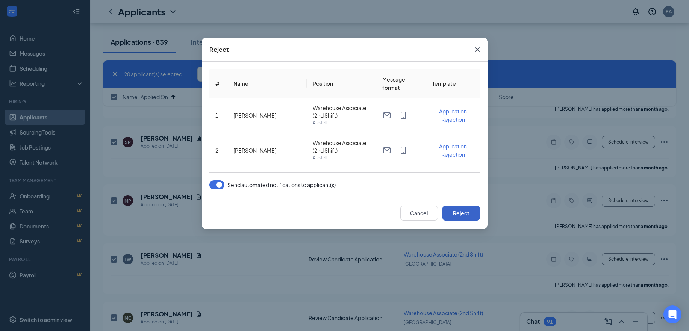
click at [454, 212] on button "Reject" at bounding box center [462, 213] width 38 height 15
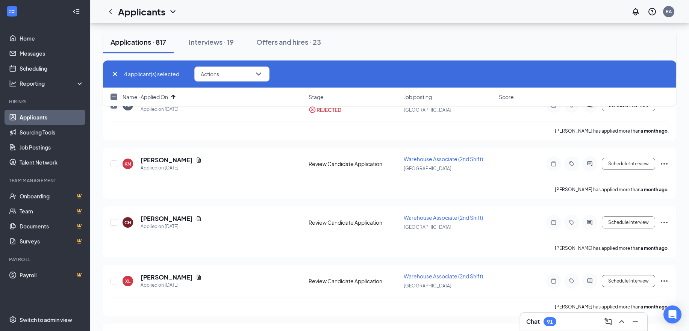
scroll to position [301, 0]
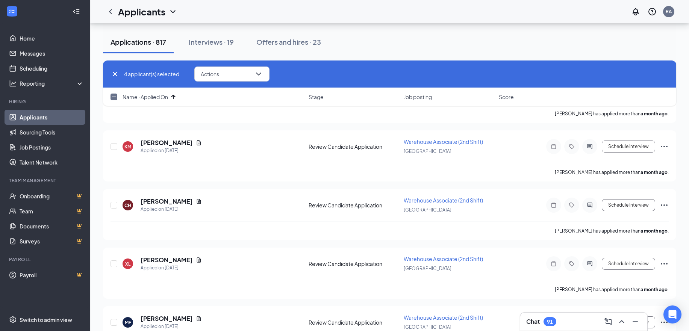
click at [114, 98] on input "checkbox" at bounding box center [114, 97] width 7 height 7
click at [222, 74] on span "Actions" at bounding box center [213, 73] width 18 height 5
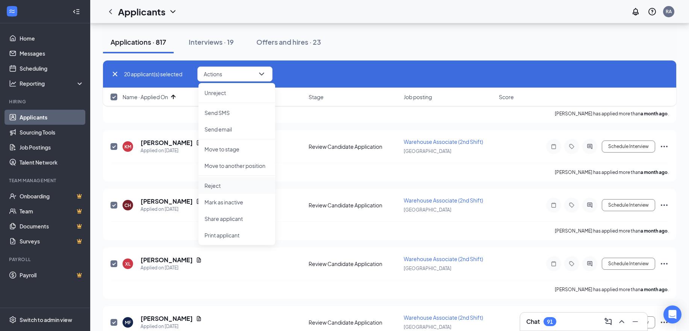
click at [213, 187] on p "Reject" at bounding box center [237, 186] width 65 height 8
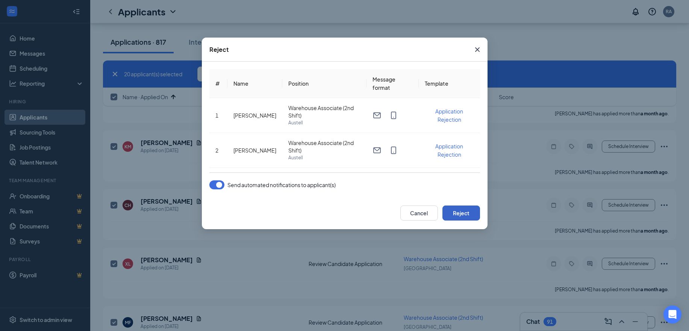
click at [465, 214] on button "Reject" at bounding box center [462, 213] width 38 height 15
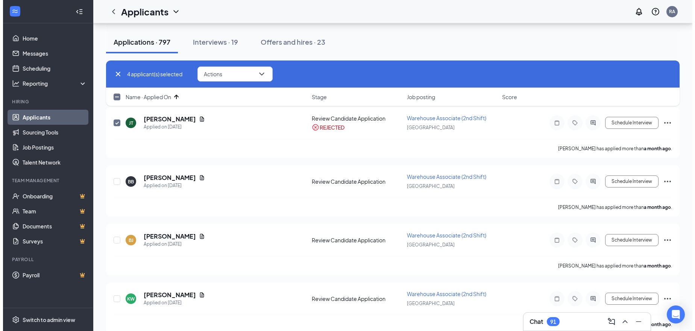
scroll to position [489, 0]
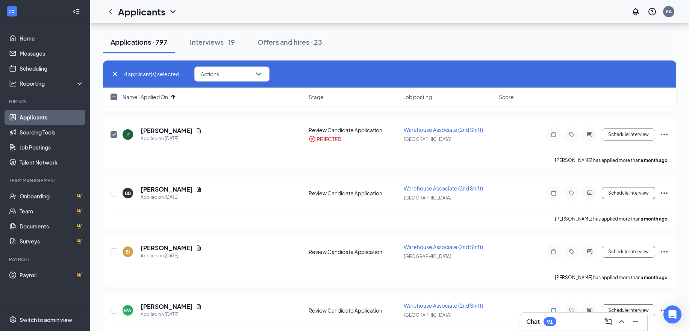
click at [116, 100] on input "checkbox" at bounding box center [114, 97] width 7 height 7
click at [241, 76] on button "Actions" at bounding box center [234, 74] width 75 height 15
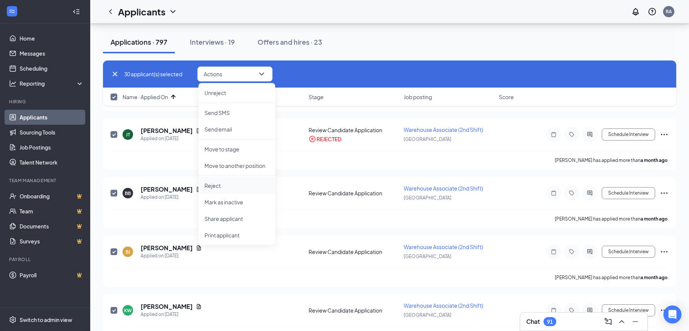
click at [224, 184] on p "Reject" at bounding box center [237, 186] width 65 height 8
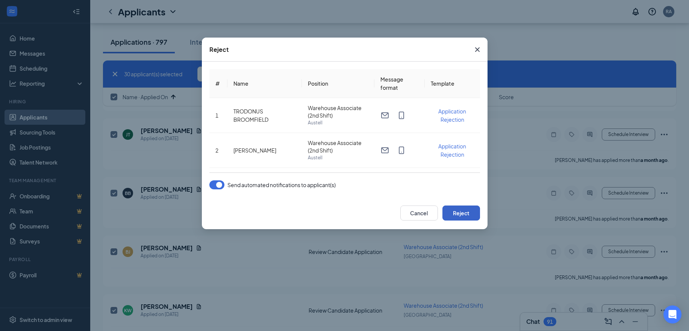
click at [458, 217] on button "Reject" at bounding box center [462, 213] width 38 height 15
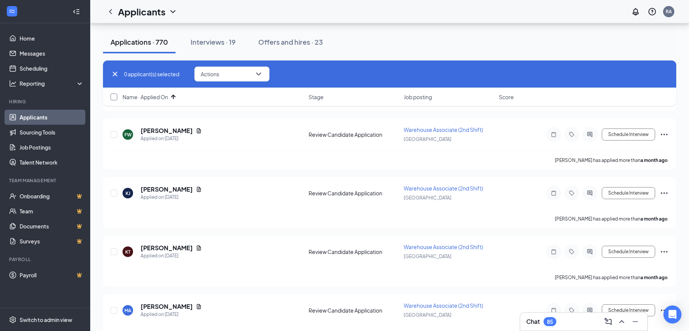
click at [112, 98] on input "checkbox" at bounding box center [114, 97] width 7 height 7
click at [230, 73] on button "Actions" at bounding box center [234, 74] width 75 height 15
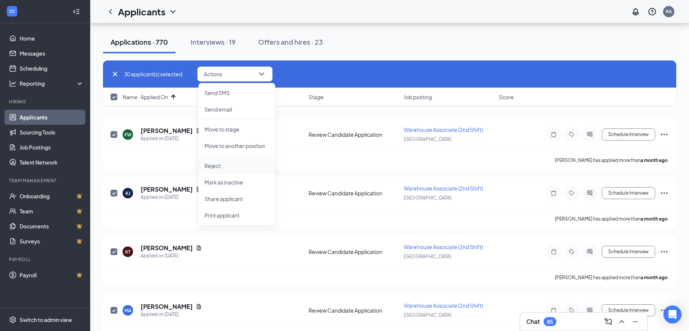
click at [209, 167] on p "Reject" at bounding box center [237, 166] width 65 height 8
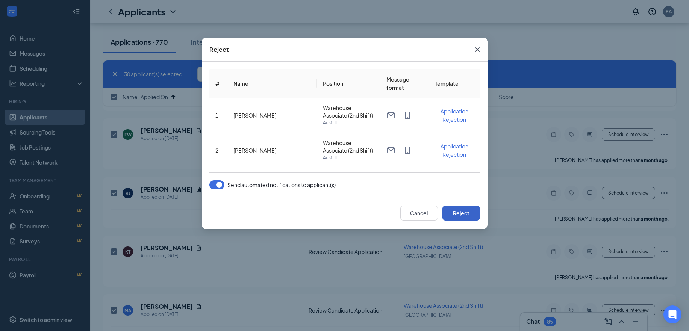
click at [475, 216] on button "Reject" at bounding box center [462, 213] width 38 height 15
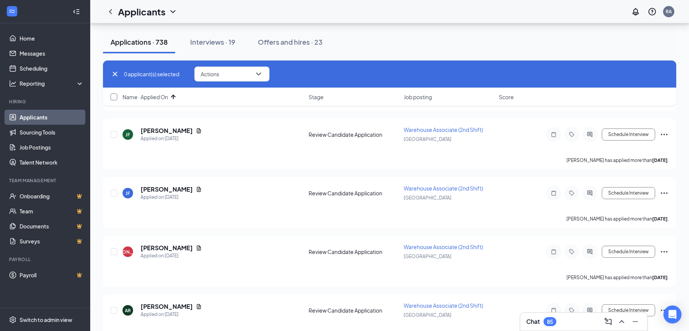
click at [112, 96] on input "checkbox" at bounding box center [114, 97] width 7 height 7
click at [231, 70] on button "Actions" at bounding box center [234, 74] width 75 height 15
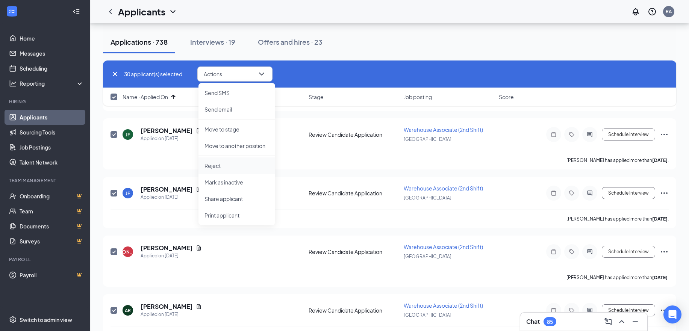
click at [209, 162] on li "Reject" at bounding box center [237, 166] width 77 height 17
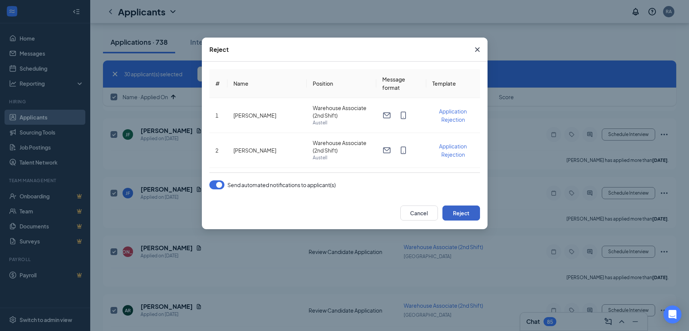
click at [457, 216] on button "Reject" at bounding box center [462, 213] width 38 height 15
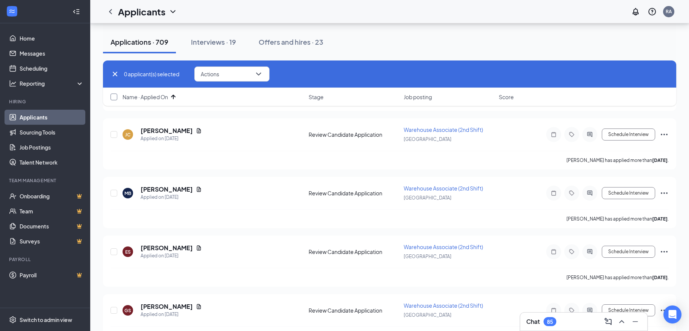
click at [114, 96] on input "checkbox" at bounding box center [114, 97] width 7 height 7
click at [243, 78] on button "Actions" at bounding box center [234, 74] width 75 height 15
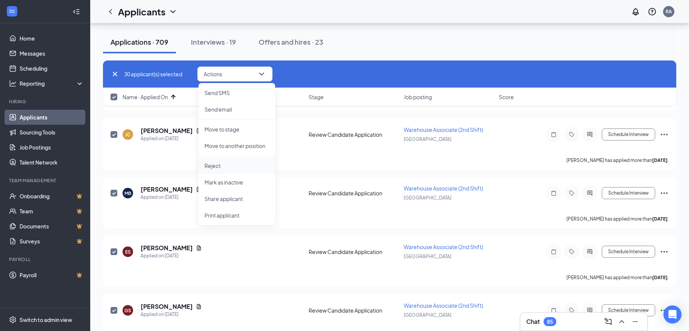
click at [209, 169] on p "Reject" at bounding box center [237, 166] width 65 height 8
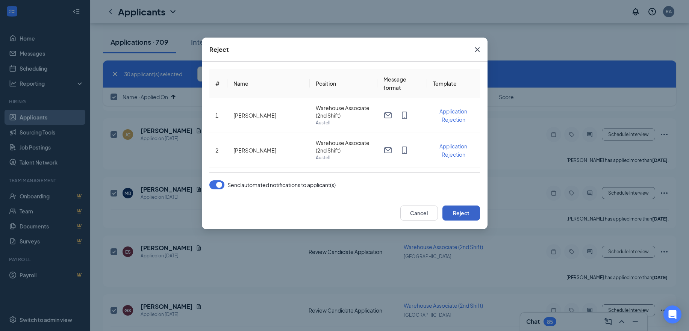
click at [474, 212] on button "Reject" at bounding box center [462, 213] width 38 height 15
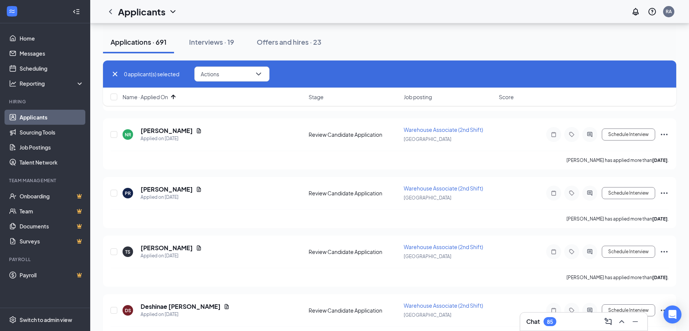
click at [115, 71] on icon "Cross" at bounding box center [115, 74] width 9 height 9
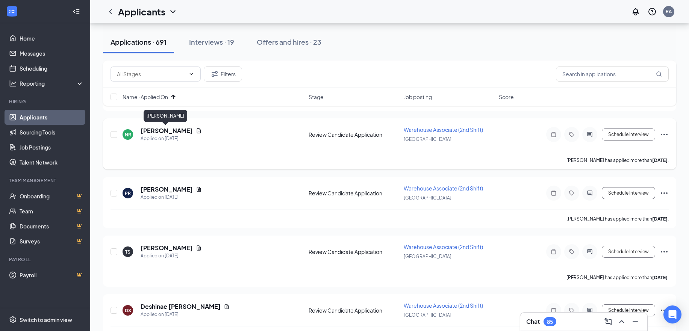
click at [164, 130] on h5 "[PERSON_NAME]" at bounding box center [167, 131] width 52 height 8
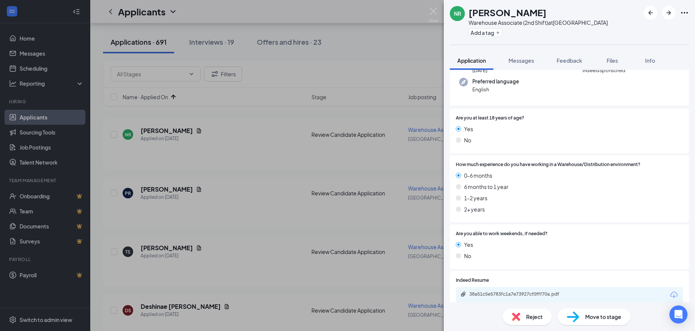
scroll to position [113, 0]
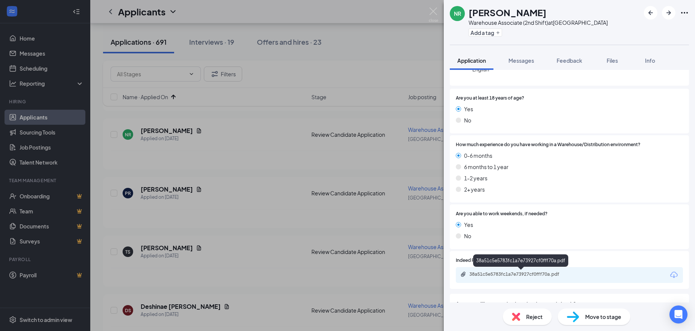
click at [504, 276] on div "38a51c5e5783fc1a7e73927cf0fff70a.pdf" at bounding box center [521, 275] width 105 height 6
click at [534, 318] on span "Reject" at bounding box center [534, 317] width 17 height 8
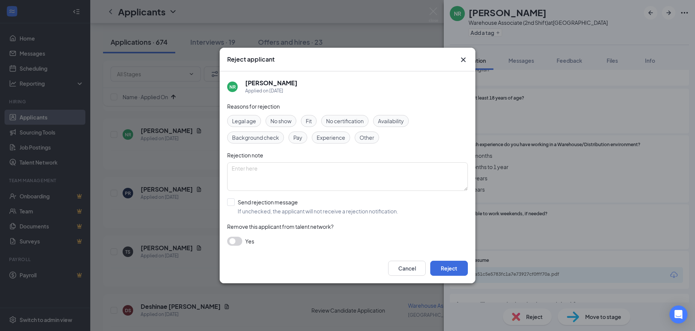
click at [256, 195] on div "Reasons for rejection Legal age No show Fit No certification Availability Backg…" at bounding box center [347, 177] width 241 height 151
click at [252, 204] on input "Send rejection message If unchecked, the applicant will not receive a rejection…" at bounding box center [312, 207] width 171 height 17
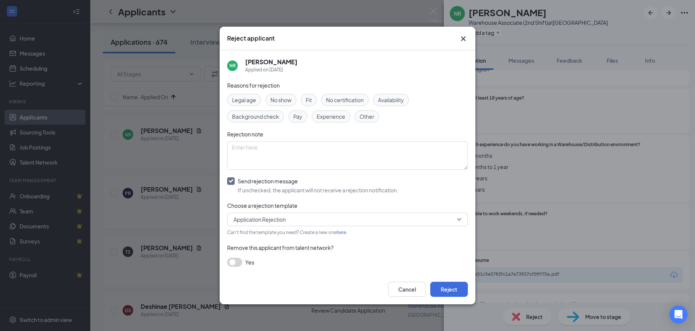
click at [238, 266] on button "button" at bounding box center [234, 262] width 15 height 9
click at [447, 293] on button "Reject" at bounding box center [449, 289] width 38 height 15
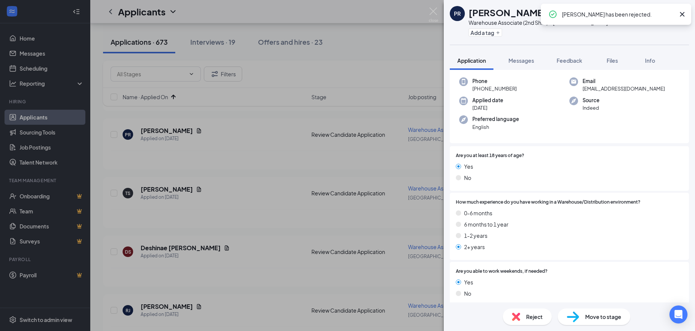
scroll to position [150, 0]
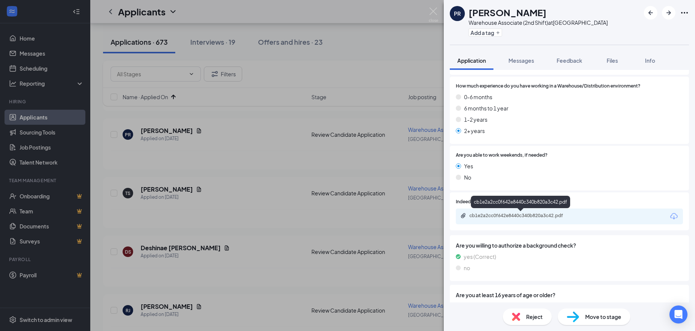
click at [487, 216] on div "cb1e2a2cc0f642e8440c340b820a3c42.pdf" at bounding box center [521, 216] width 105 height 6
click at [535, 322] on div "Reject" at bounding box center [527, 317] width 49 height 17
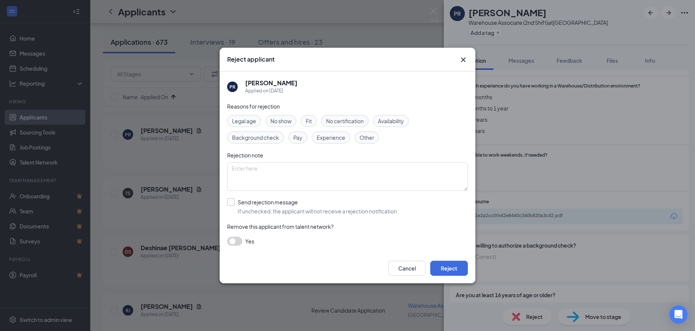
click at [276, 205] on input "Send rejection message If unchecked, the applicant will not receive a rejection…" at bounding box center [312, 207] width 171 height 17
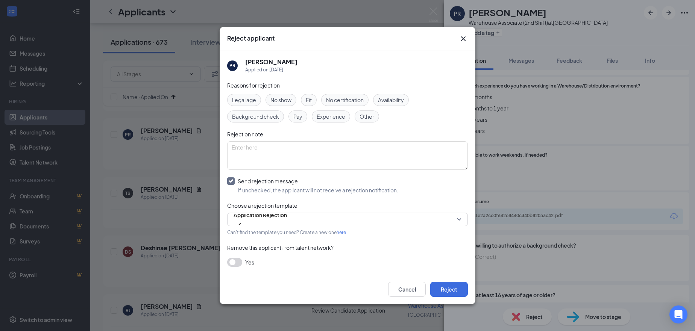
click at [237, 263] on button "button" at bounding box center [234, 262] width 15 height 9
click at [451, 285] on button "Reject" at bounding box center [449, 289] width 38 height 15
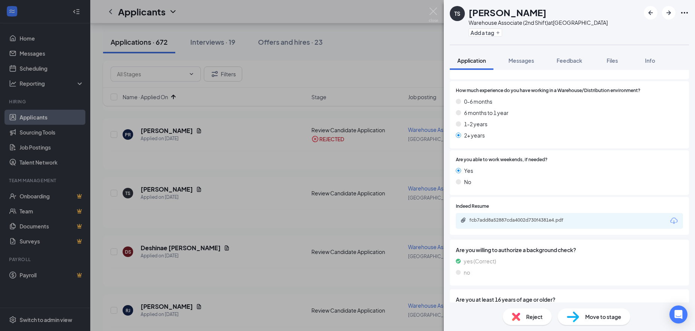
scroll to position [150, 0]
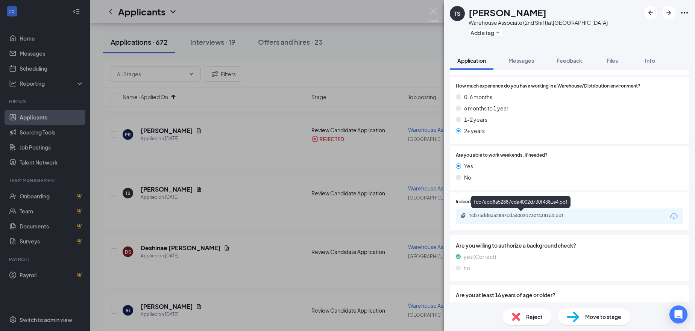
click at [510, 217] on div "fcb7add8a52887cda4002d730f4381e4.pdf" at bounding box center [521, 216] width 105 height 6
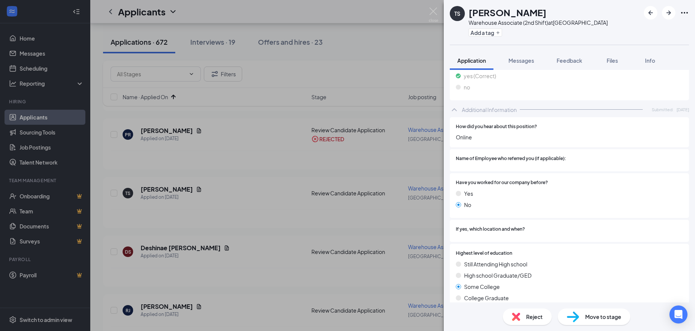
scroll to position [489, 0]
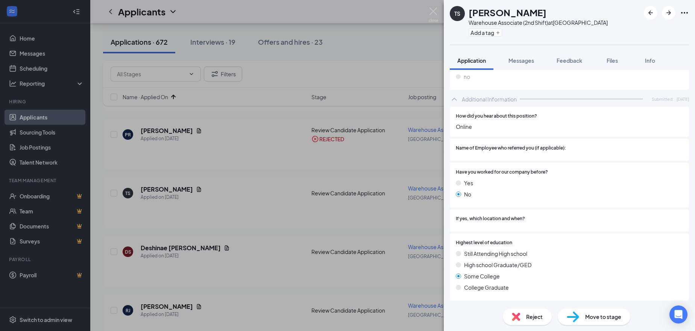
click at [614, 319] on span "Move to stage" at bounding box center [603, 317] width 36 height 8
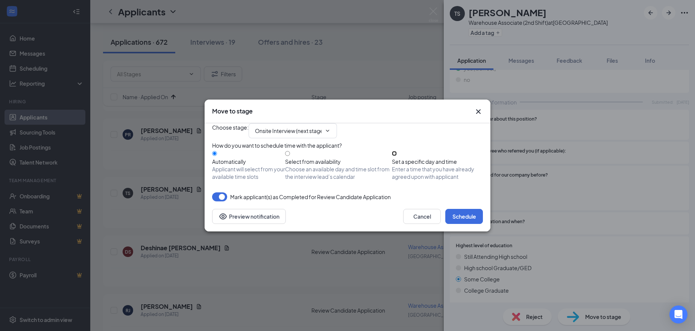
click at [397, 155] on input "Set a specific day and time Enter a time that you have already agreed upon with…" at bounding box center [394, 153] width 5 height 5
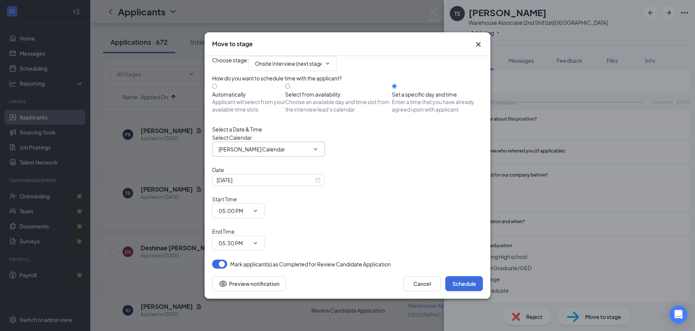
click at [255, 153] on input "[PERSON_NAME] Calendar" at bounding box center [263, 149] width 91 height 8
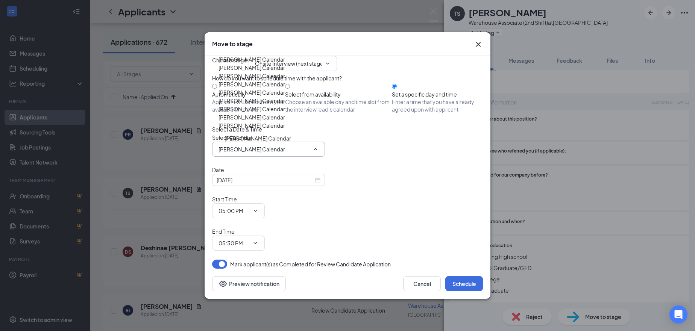
scroll to position [414, 0]
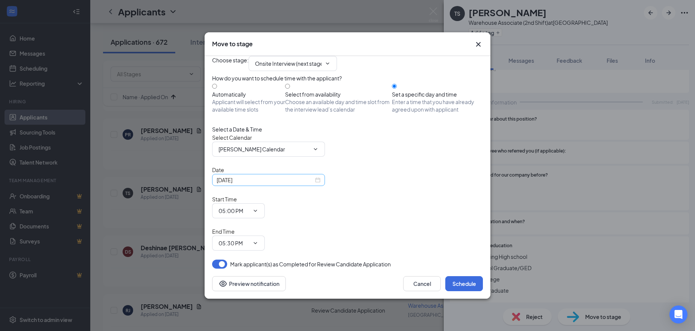
click at [240, 184] on input "[DATE]" at bounding box center [265, 180] width 97 height 8
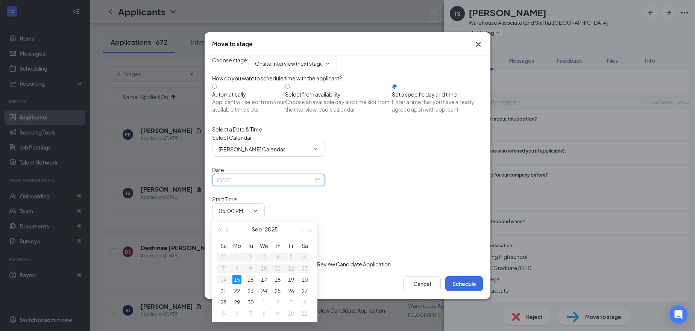
click at [250, 279] on div "16" at bounding box center [250, 279] width 9 height 9
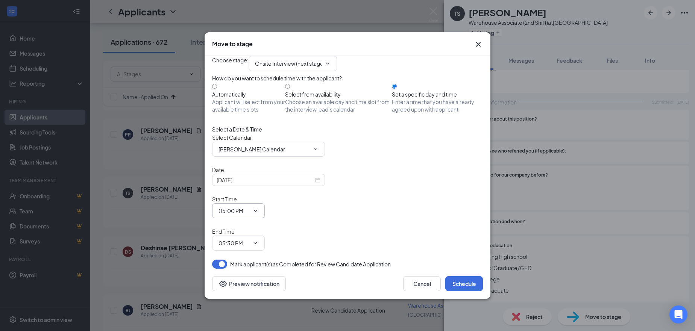
click at [249, 213] on input "05:00 PM" at bounding box center [233, 211] width 31 height 8
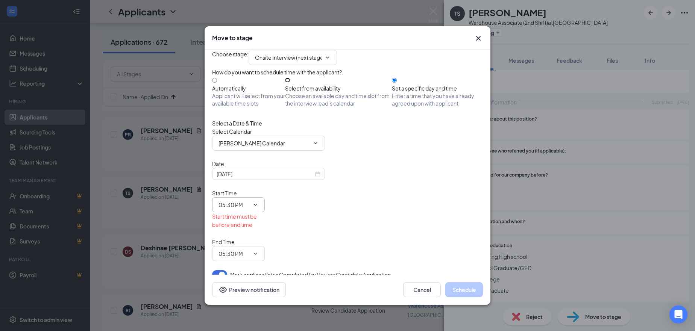
click at [290, 83] on input "Select from availability Choose an available day and time slot from the intervi…" at bounding box center [287, 80] width 5 height 5
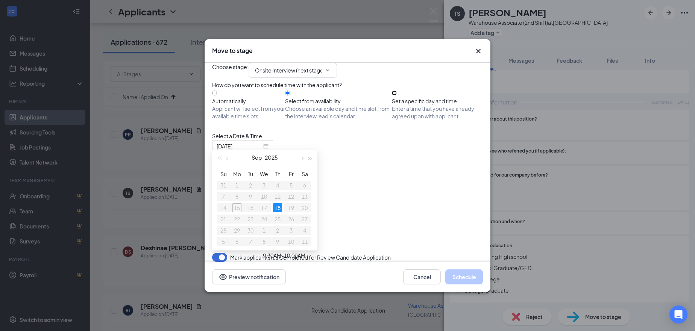
click at [397, 96] on input "Set a specific day and time Enter a time that you have already agreed upon with…" at bounding box center [394, 93] width 5 height 5
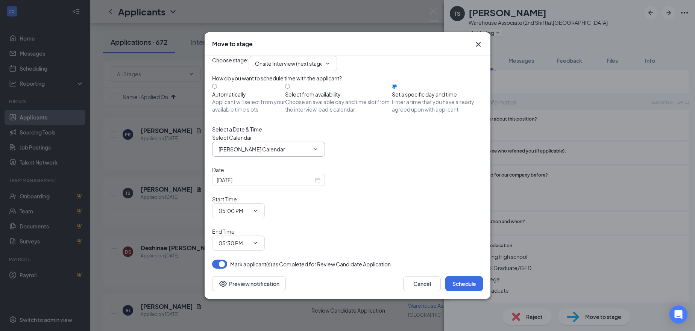
click at [268, 153] on input "[PERSON_NAME] Calendar" at bounding box center [263, 149] width 91 height 8
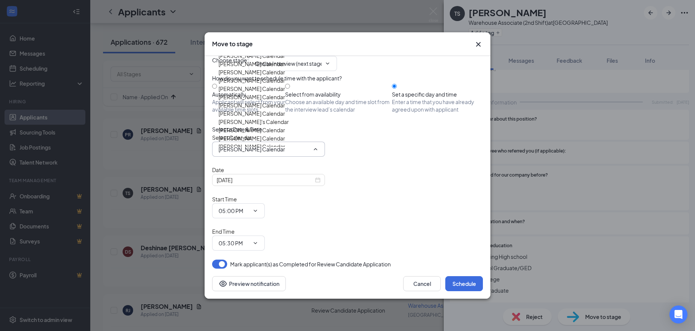
scroll to position [21, 0]
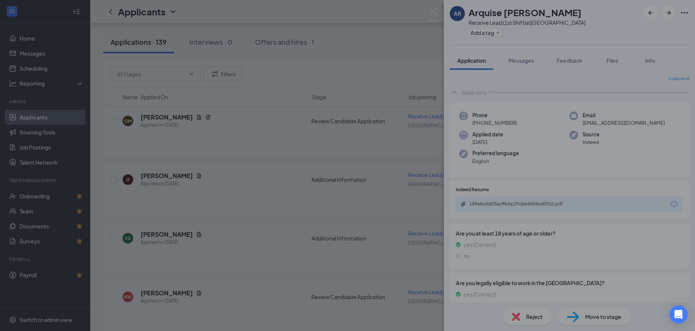
scroll to position [1617, 0]
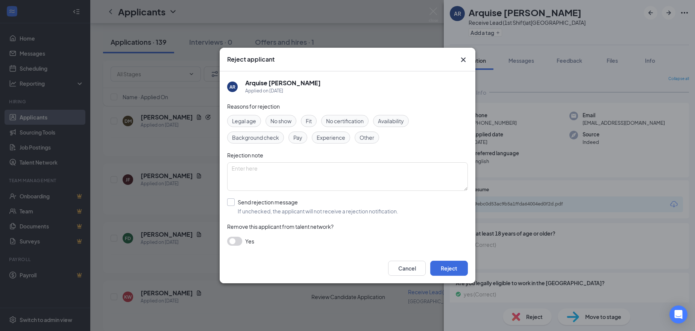
click at [259, 203] on input "Send rejection message If unchecked, the applicant will not receive a rejection…" at bounding box center [312, 207] width 171 height 17
checkbox input "true"
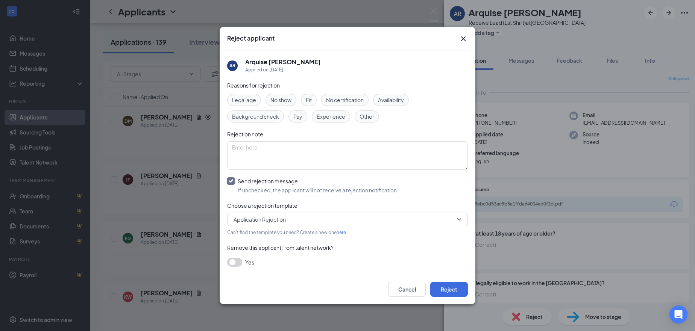
click at [238, 268] on div "Reasons for rejection Legal age No show Fit No certification Availability Backg…" at bounding box center [347, 178] width 241 height 194
click at [238, 264] on button "button" at bounding box center [234, 262] width 15 height 9
click at [449, 284] on button "Reject" at bounding box center [449, 289] width 38 height 15
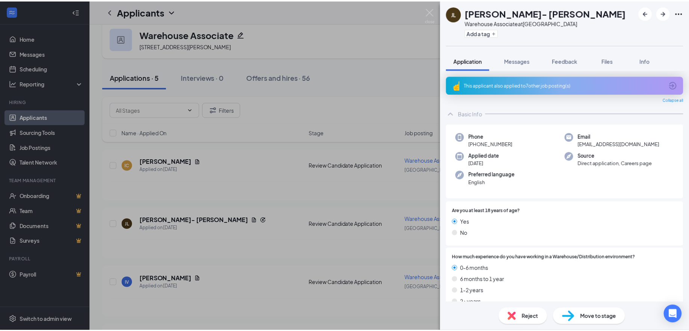
scroll to position [113, 0]
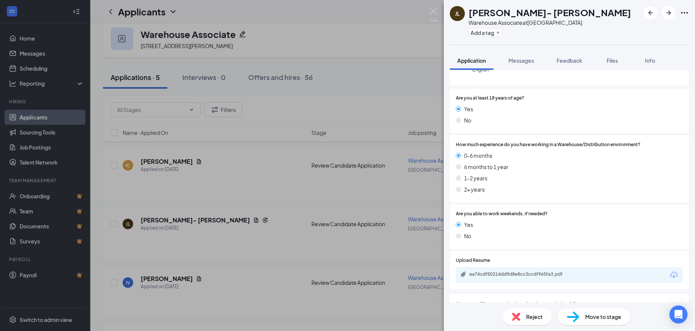
click at [267, 82] on div "JL Jennifer Lopez- Aparicio Warehouse Associate at Atlanta Add a tag Applicatio…" at bounding box center [347, 165] width 695 height 331
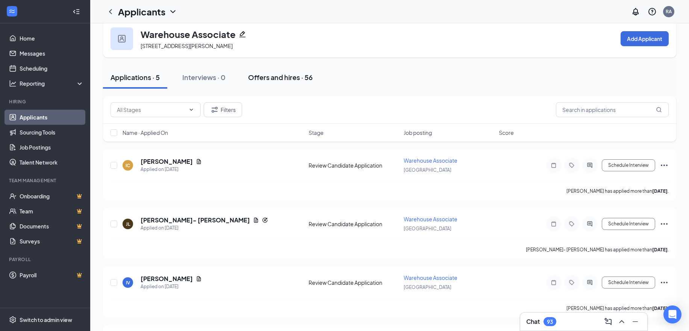
click at [267, 82] on div "Offers and hires · 56" at bounding box center [280, 77] width 65 height 9
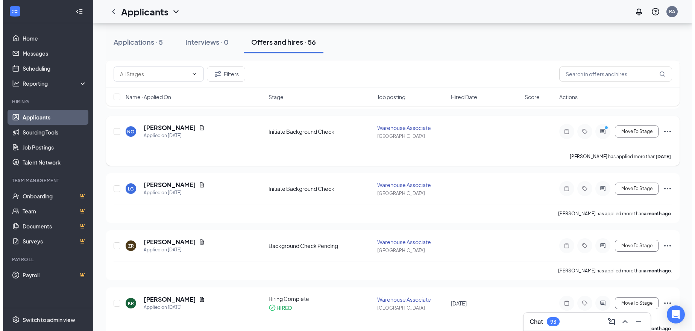
scroll to position [113, 0]
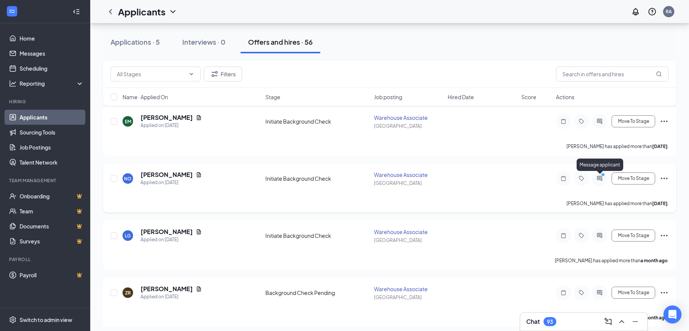
click at [601, 177] on icon "PrimaryDot" at bounding box center [604, 176] width 9 height 6
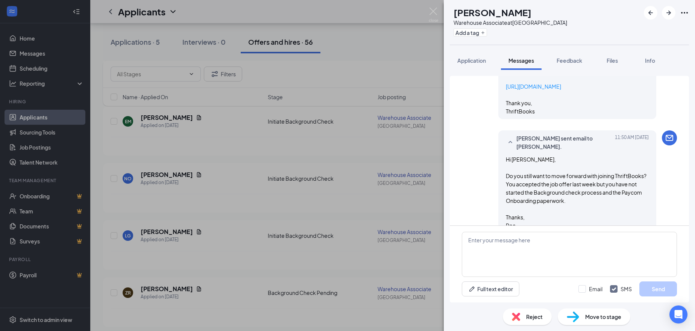
scroll to position [636, 0]
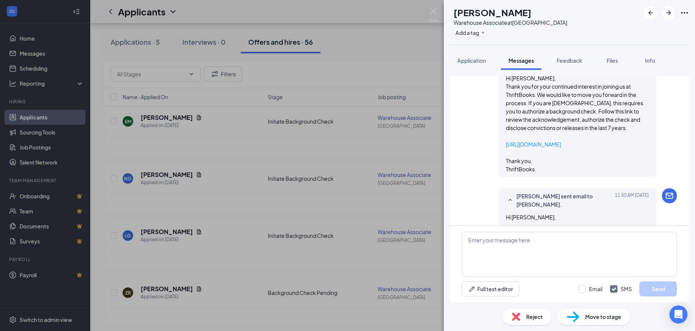
scroll to position [636, 0]
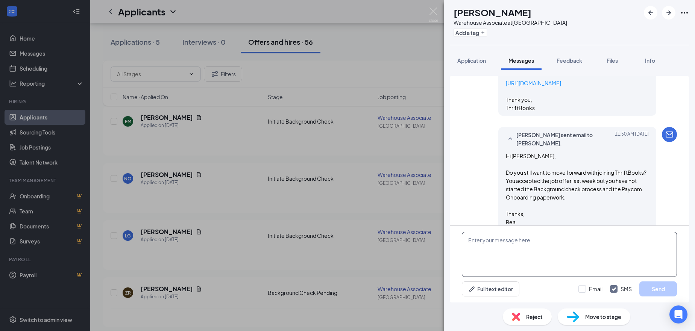
click at [487, 240] on textarea at bounding box center [569, 254] width 215 height 45
type textarea "P"
type textarea "t"
drag, startPoint x: 528, startPoint y: 133, endPoint x: 562, endPoint y: 149, distance: 37.8
click at [562, 266] on div "Hi Nicole, Do you still want to move forward with joining ThriftBooks? You acce…" at bounding box center [577, 303] width 143 height 74
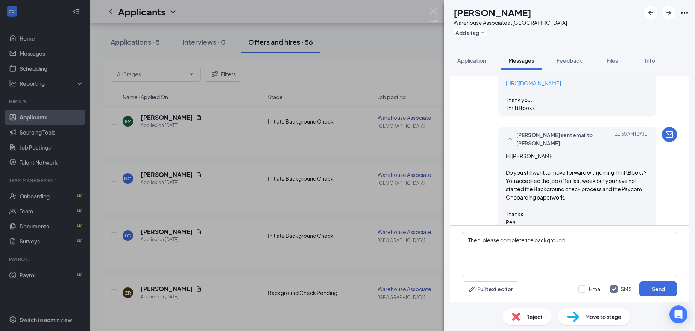
copy span "Background check process and the Paycom Onboarding paperwork."
click at [573, 241] on textarea "Then, please complete the background" at bounding box center [569, 254] width 215 height 45
drag, startPoint x: 535, startPoint y: 239, endPoint x: 567, endPoint y: 245, distance: 32.8
click at [567, 245] on textarea "Then, please complete the background" at bounding box center [569, 254] width 215 height 45
paste textarea "Background check process and the Paycom Onboarding paperwork."
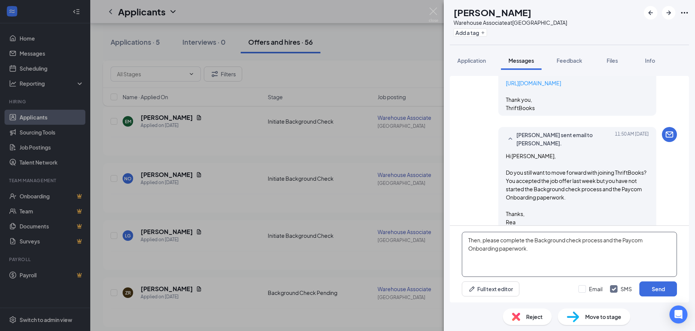
click at [541, 249] on textarea "Then, please complete the Background check process and the Paycom Onboarding pa…" at bounding box center [569, 254] width 215 height 45
type textarea "Then, please complete the Background check process and the Paycom Onboarding pa…"
click at [599, 291] on input "Email" at bounding box center [590, 289] width 24 height 8
checkbox input "true"
click at [554, 249] on textarea "Then, please complete the Background check process and the Paycom Onboarding pa…" at bounding box center [569, 254] width 215 height 45
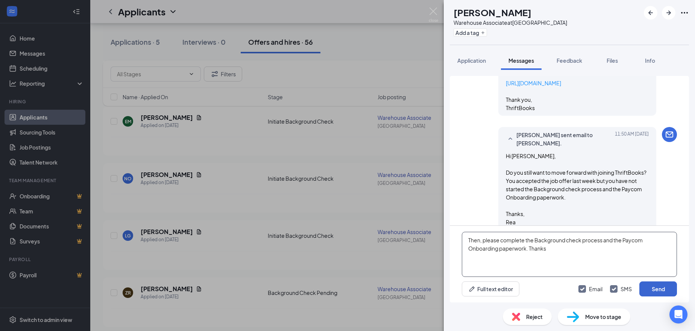
type textarea "Then, please complete the Background check process and the Paycom Onboarding pa…"
click at [653, 293] on button "Send" at bounding box center [658, 289] width 38 height 15
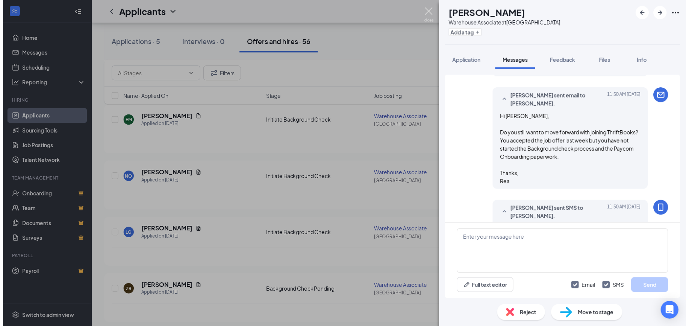
scroll to position [735, 0]
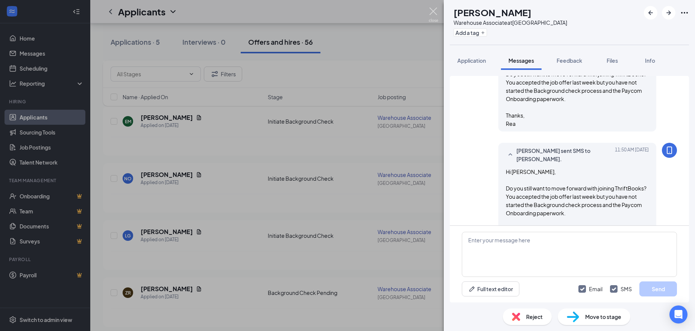
click at [429, 11] on img at bounding box center [433, 15] width 9 height 15
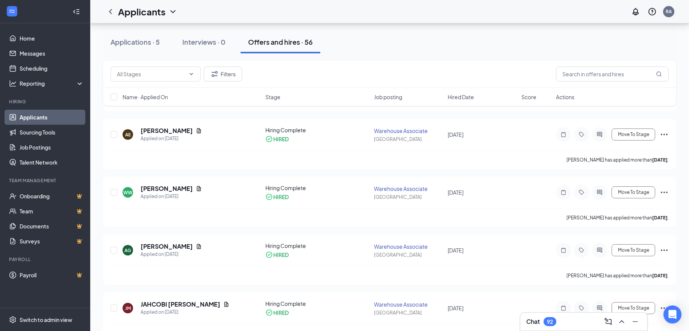
scroll to position [639, 0]
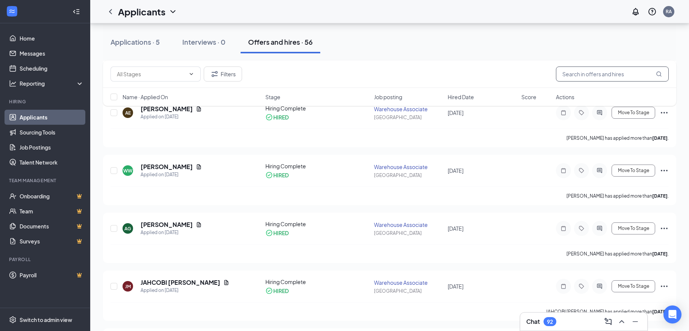
click at [584, 68] on input "text" at bounding box center [612, 74] width 113 height 15
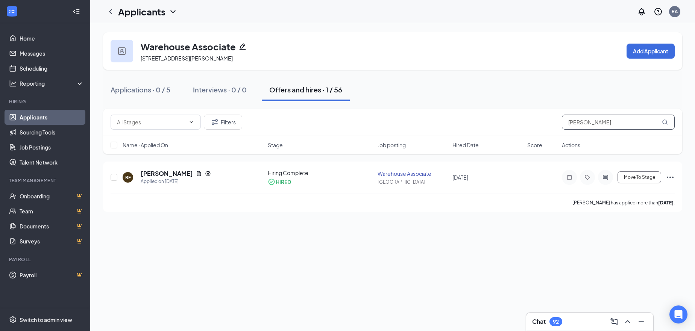
drag, startPoint x: 574, startPoint y: 120, endPoint x: 551, endPoint y: 120, distance: 23.3
click at [551, 120] on div "Filters rosa" at bounding box center [393, 122] width 564 height 15
type input "a"
type input "ortega"
drag, startPoint x: 601, startPoint y: 125, endPoint x: 544, endPoint y: 126, distance: 57.2
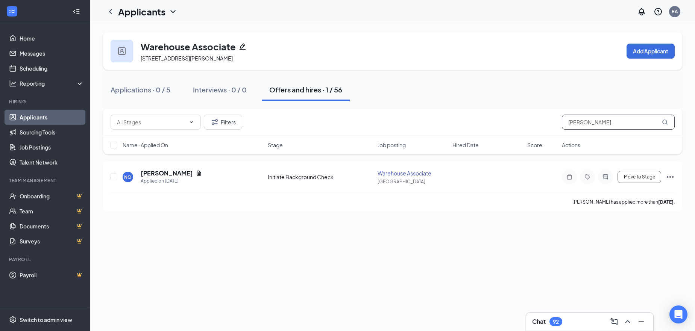
click at [544, 126] on div "Filters ortega" at bounding box center [393, 122] width 564 height 15
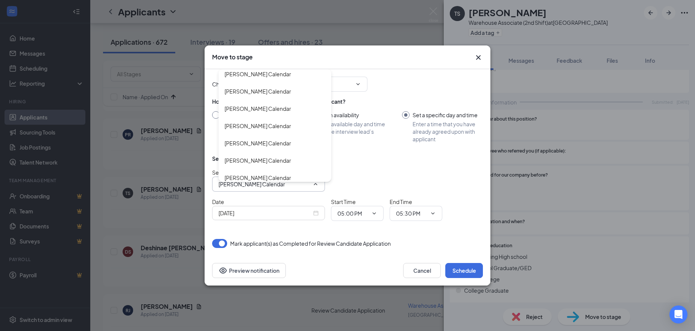
scroll to position [414, 0]
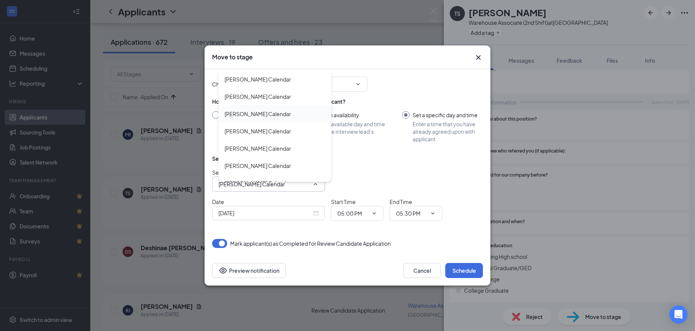
click at [238, 112] on div "Jeremy Prater's Calendar" at bounding box center [257, 114] width 67 height 8
type input "Jeremy Prater's Calendar"
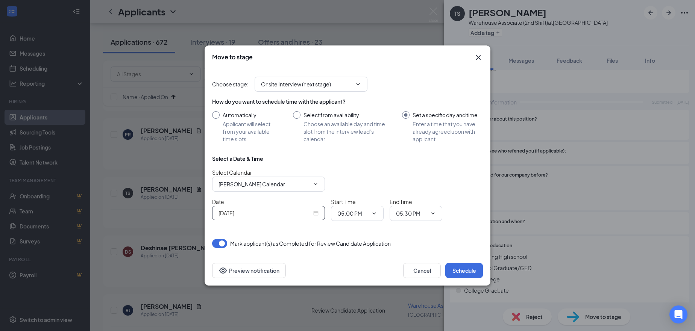
click at [281, 214] on input "Sep 15, 2025" at bounding box center [264, 213] width 93 height 8
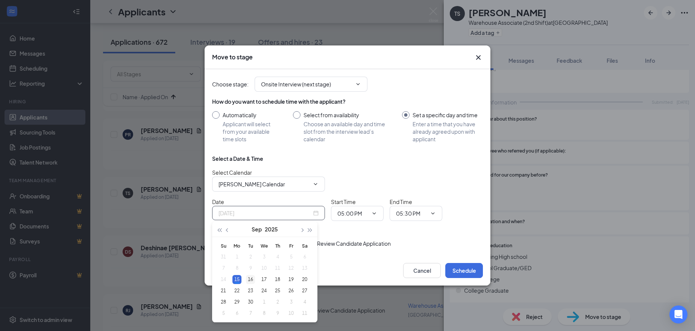
type input "Sep 16, 2025"
click at [249, 279] on div "16" at bounding box center [250, 279] width 9 height 9
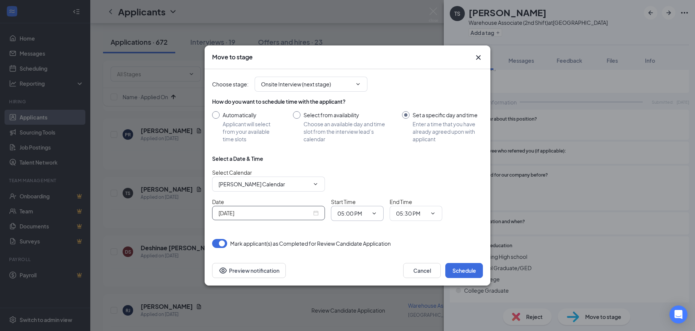
click at [347, 217] on input "05:00 PM" at bounding box center [352, 213] width 31 height 8
click at [361, 108] on div "06:30 PM" at bounding box center [354, 105] width 22 height 8
type input "06:30 PM"
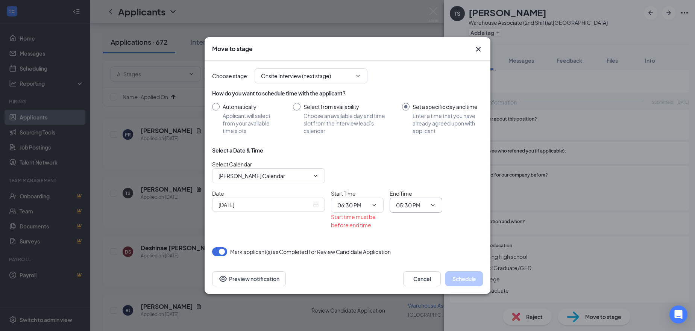
click at [428, 205] on span at bounding box center [432, 205] width 8 height 6
click at [408, 205] on input "05:30 PM" at bounding box center [411, 205] width 31 height 8
click at [412, 127] on div "07:00 PM" at bounding box center [413, 125] width 22 height 8
type input "07:00 PM"
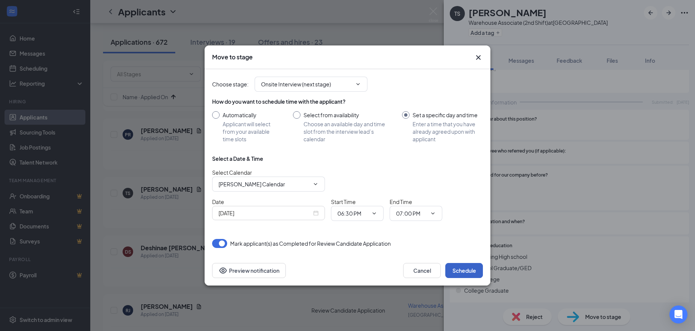
click at [465, 273] on button "Schedule" at bounding box center [464, 270] width 38 height 15
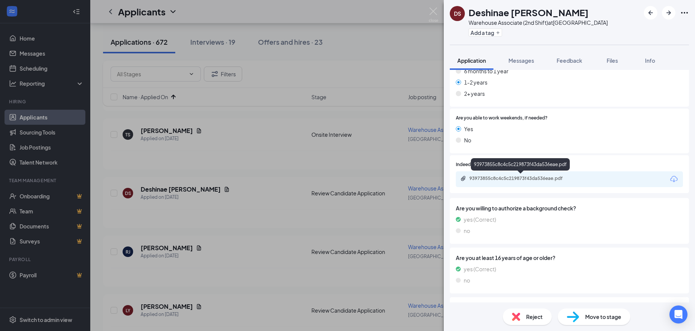
scroll to position [188, 0]
click at [494, 178] on div "93973855c8c4c5c219873f43da536eae.pdf" at bounding box center [521, 178] width 105 height 6
click at [531, 319] on span "Reject" at bounding box center [534, 317] width 17 height 8
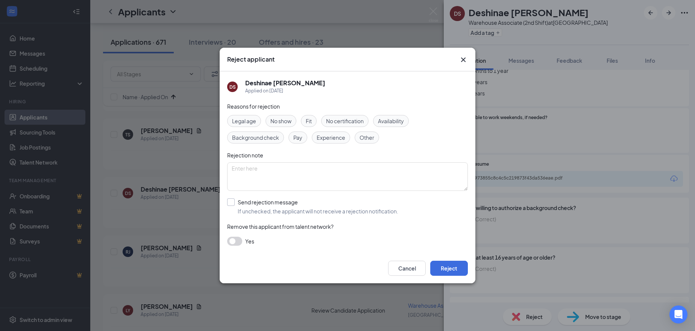
click at [246, 201] on input "Send rejection message If unchecked, the applicant will not receive a rejection…" at bounding box center [312, 207] width 171 height 17
checkbox input "true"
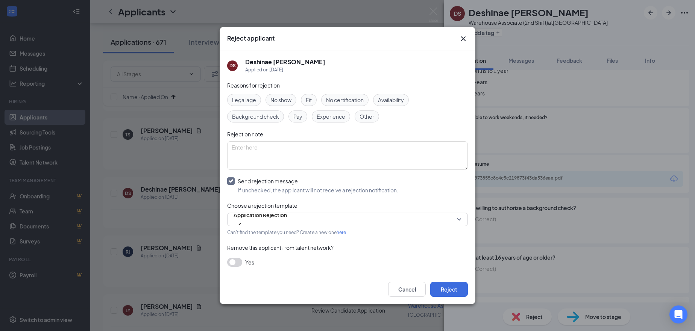
click at [236, 263] on button "button" at bounding box center [234, 262] width 15 height 9
click at [452, 289] on button "Reject" at bounding box center [449, 289] width 38 height 15
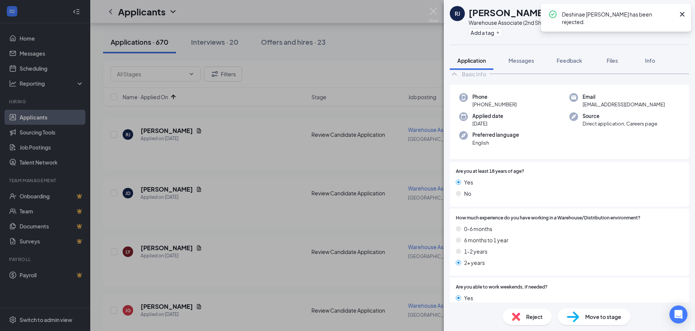
scroll to position [150, 0]
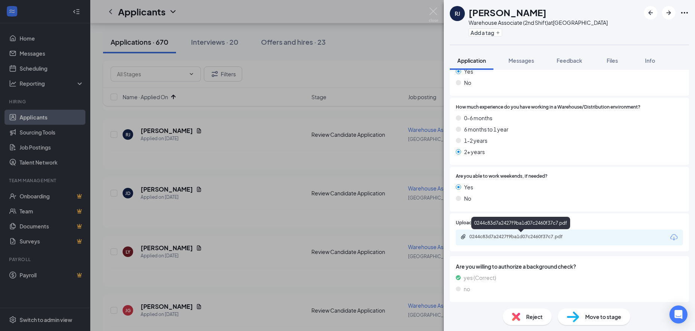
click at [498, 235] on div "0244c83d7a2427f9ba1d07c2460f37c7.pdf" at bounding box center [521, 237] width 105 height 6
click at [535, 320] on span "Reject" at bounding box center [534, 317] width 17 height 8
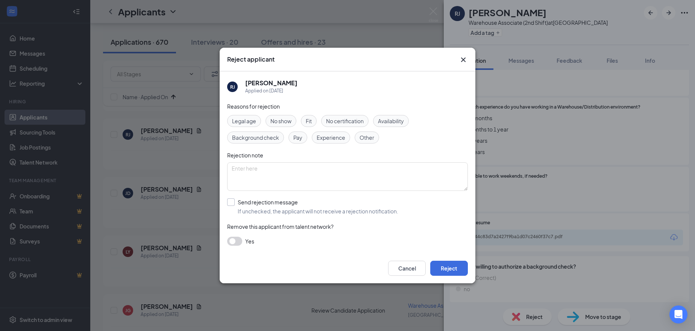
click at [253, 202] on input "Send rejection message If unchecked, the applicant will not receive a rejection…" at bounding box center [312, 207] width 171 height 17
checkbox input "true"
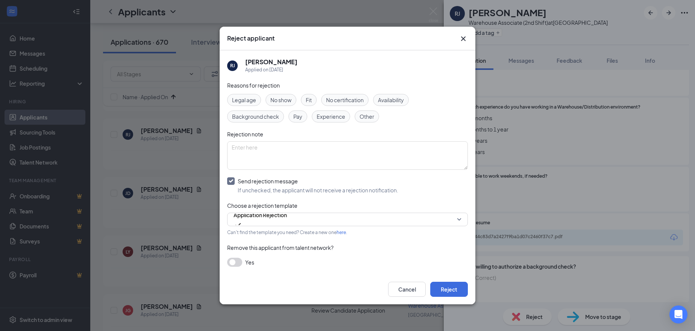
click at [238, 261] on button "button" at bounding box center [234, 262] width 15 height 9
click at [451, 292] on button "Reject" at bounding box center [449, 289] width 38 height 15
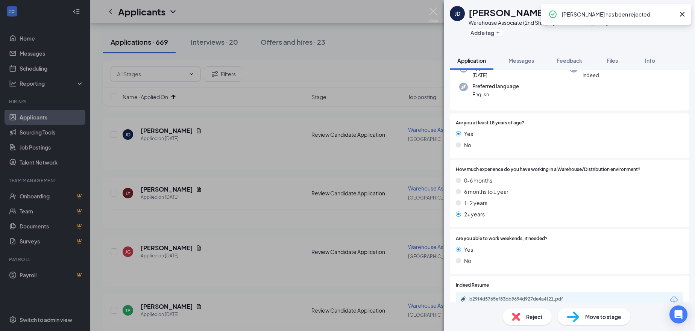
scroll to position [150, 0]
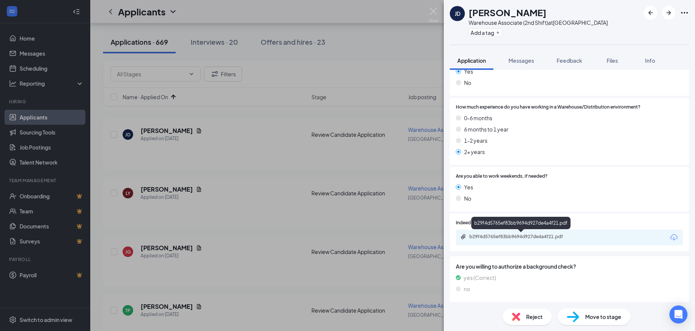
click at [493, 237] on div "b29f4d5765ef83bb9694d927de4a4f21.pdf" at bounding box center [521, 237] width 105 height 6
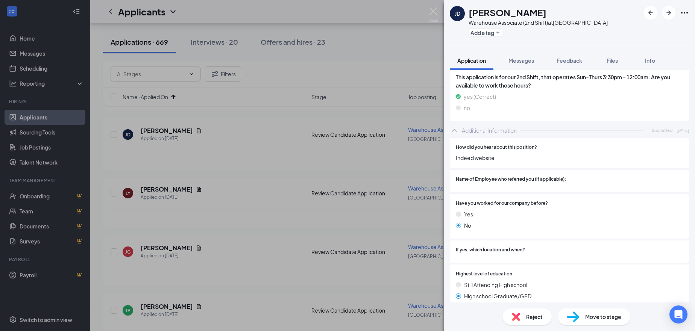
scroll to position [520, 0]
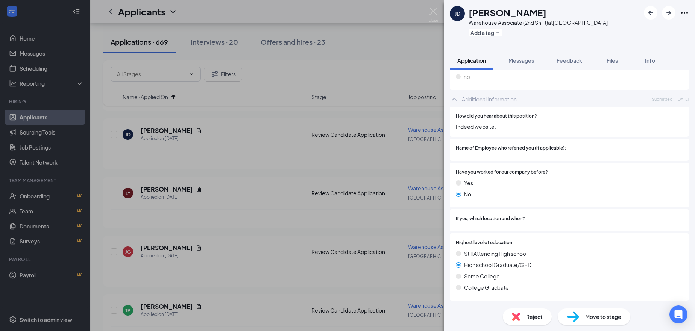
click at [593, 310] on div "Move to stage" at bounding box center [594, 317] width 73 height 17
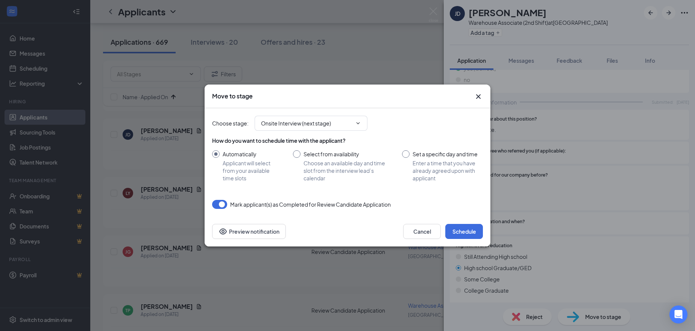
click at [404, 154] on input "Set a specific day and time Enter a time that you have already agreed upon with…" at bounding box center [442, 166] width 81 height 32
radio input "true"
radio input "false"
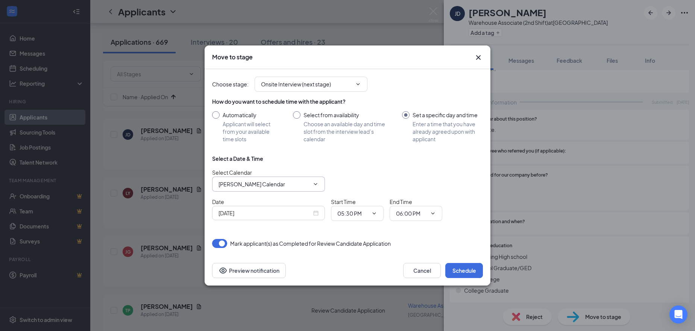
click at [263, 187] on input "[PERSON_NAME] Calendar" at bounding box center [263, 184] width 91 height 8
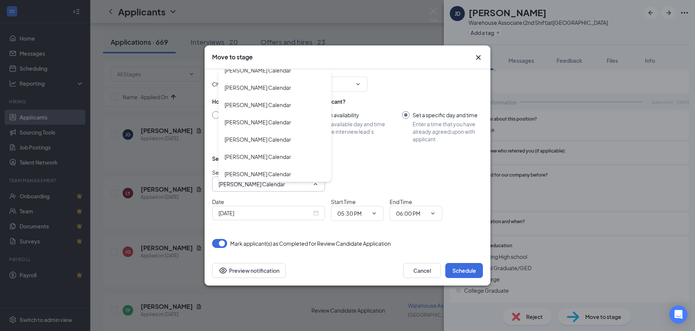
scroll to position [414, 0]
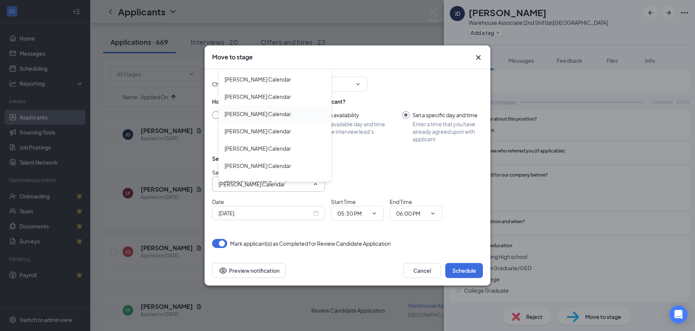
click at [234, 112] on div "[PERSON_NAME] Calendar" at bounding box center [257, 114] width 67 height 8
type input "[PERSON_NAME] Calendar"
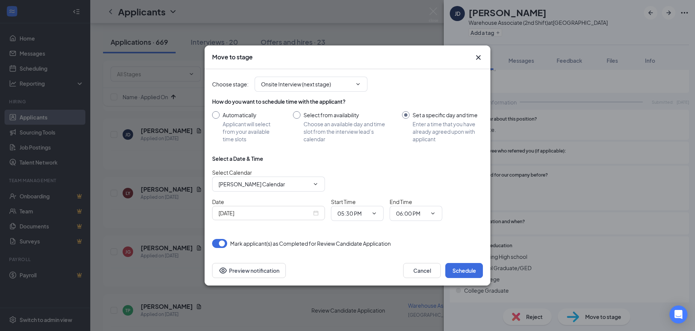
click at [232, 215] on input "[DATE]" at bounding box center [264, 213] width 93 height 8
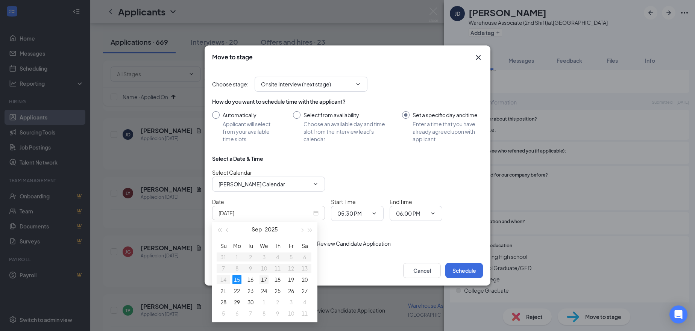
type input "Sep 17, 2025"
click at [264, 278] on div "17" at bounding box center [263, 279] width 9 height 9
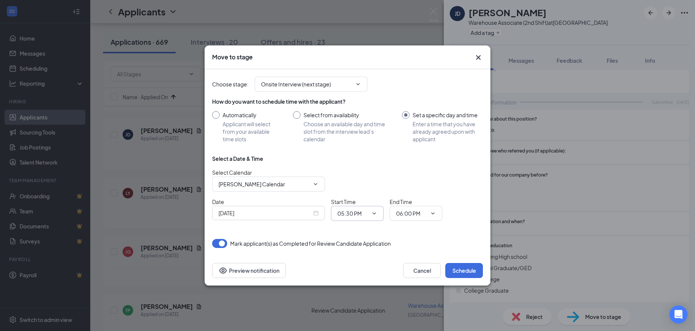
click at [358, 213] on input "05:30 PM" at bounding box center [352, 213] width 31 height 8
click at [346, 180] on div "06:30 PM" at bounding box center [354, 180] width 22 height 8
type input "06:30 PM"
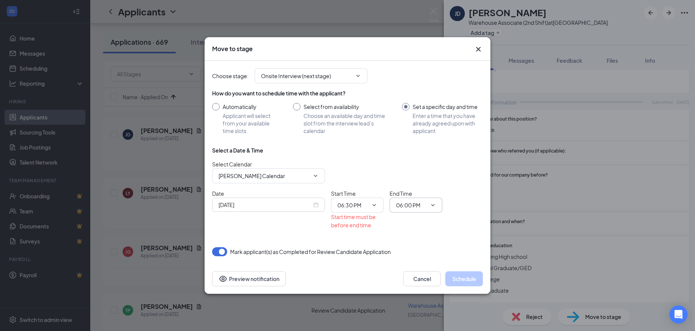
click at [415, 205] on input "06:00 PM" at bounding box center [411, 205] width 31 height 8
click at [410, 167] on div "07:00 PM" at bounding box center [413, 169] width 22 height 8
type input "07:00 PM"
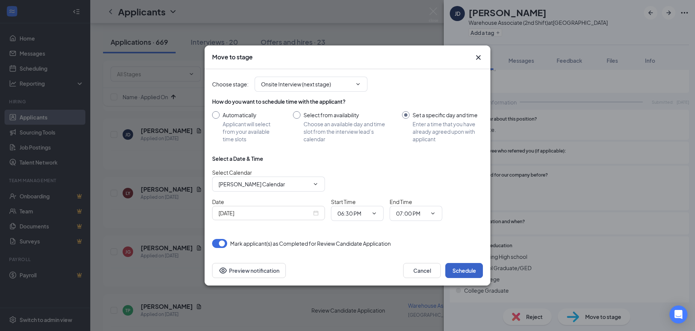
click at [468, 270] on button "Schedule" at bounding box center [464, 270] width 38 height 15
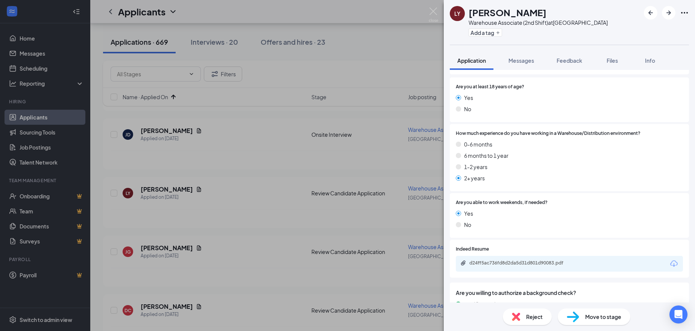
scroll to position [150, 0]
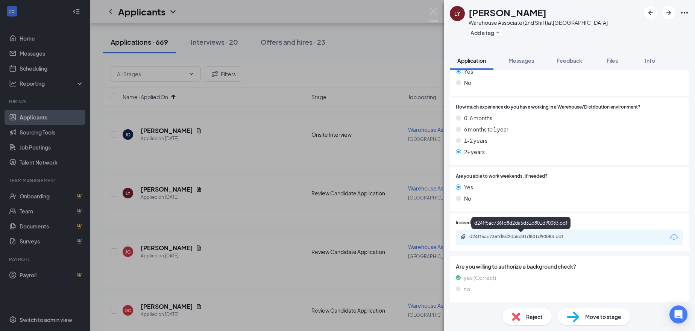
click at [499, 238] on div "d24ff5ac736fd8d2da5d31d801d90083.pdf" at bounding box center [521, 237] width 105 height 6
click at [543, 315] on div "Reject" at bounding box center [527, 317] width 49 height 17
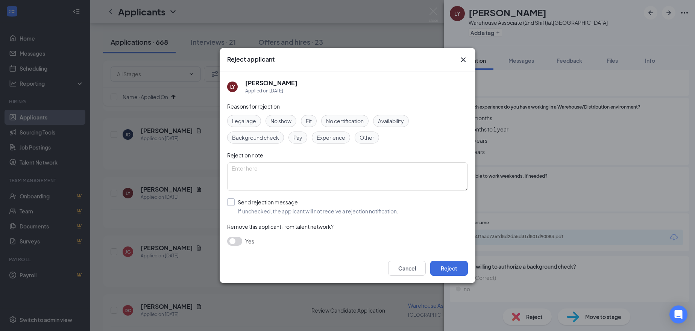
click at [245, 200] on input "Send rejection message If unchecked, the applicant will not receive a rejection…" at bounding box center [312, 207] width 171 height 17
checkbox input "true"
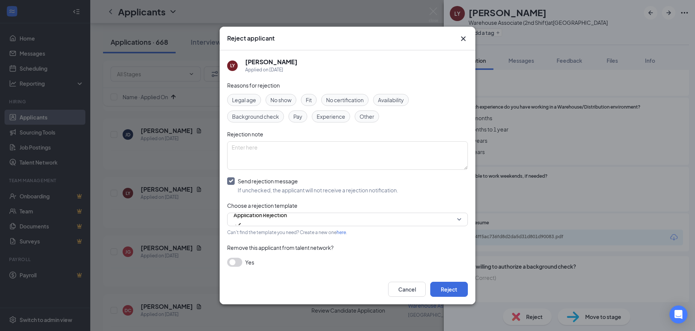
click at [237, 260] on button "button" at bounding box center [234, 262] width 15 height 9
click at [448, 286] on button "Reject" at bounding box center [449, 289] width 38 height 15
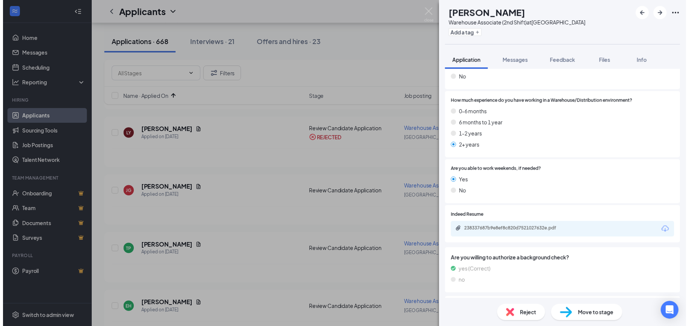
scroll to position [188, 0]
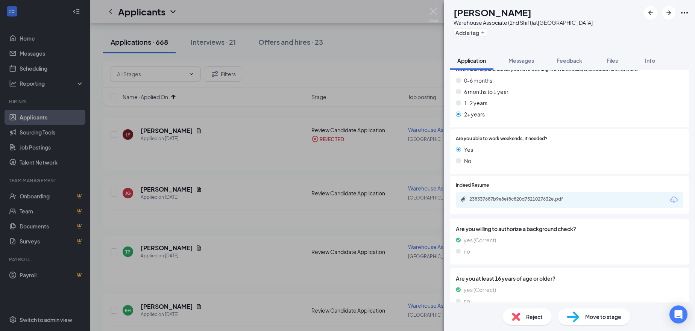
click at [494, 204] on div "238337687b9e8ef8c820d7521027632e.pdf" at bounding box center [569, 200] width 227 height 16
click at [494, 201] on div "238337687b9e8ef8c820d7521027632e.pdf" at bounding box center [521, 199] width 105 height 6
click at [153, 101] on div "JG JASSALYNE GASTON Warehouse Associate (2nd Shift) at Atlanta Add a tag Applic…" at bounding box center [347, 165] width 695 height 331
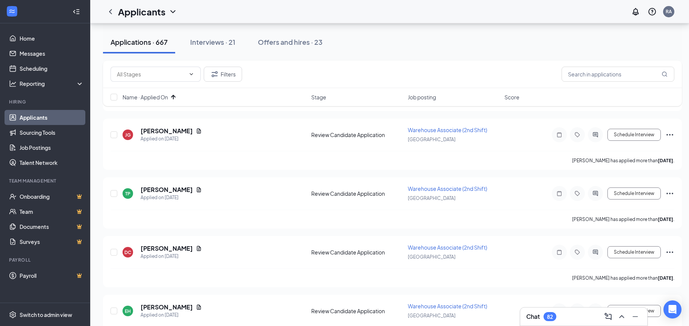
click at [157, 101] on div "Name · Applied On Stage Job posting Score" at bounding box center [392, 97] width 579 height 18
click at [158, 97] on span "Name · Applied On" at bounding box center [146, 97] width 46 height 8
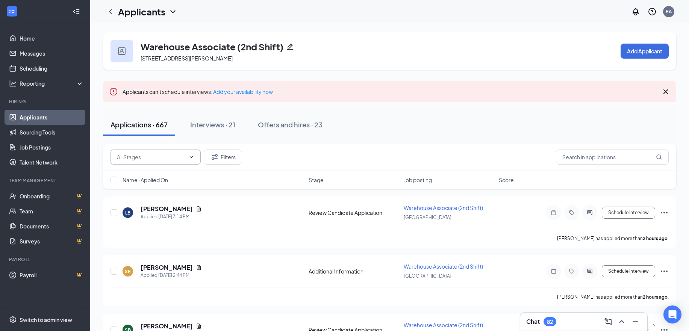
click at [153, 161] on span at bounding box center [156, 157] width 90 height 15
click at [191, 157] on icon "ChevronDown" at bounding box center [191, 157] width 3 height 2
click at [134, 157] on input "text" at bounding box center [151, 157] width 68 height 8
click at [135, 188] on div "Review Candidate Application (606)" at bounding box center [162, 193] width 78 height 17
type input "Review Candidate Application (606)"
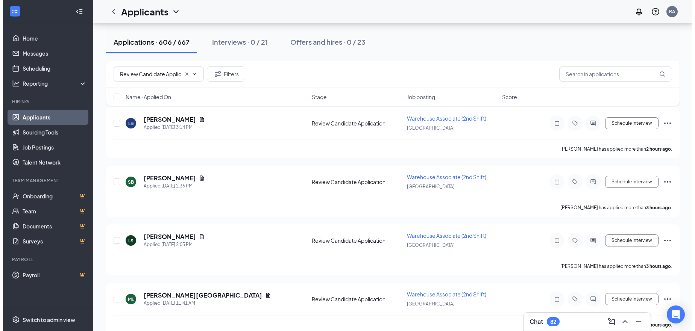
scroll to position [150, 0]
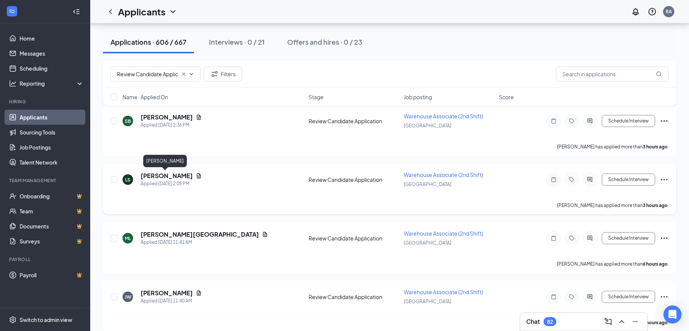
click at [168, 175] on h5 "[PERSON_NAME]" at bounding box center [167, 176] width 52 height 8
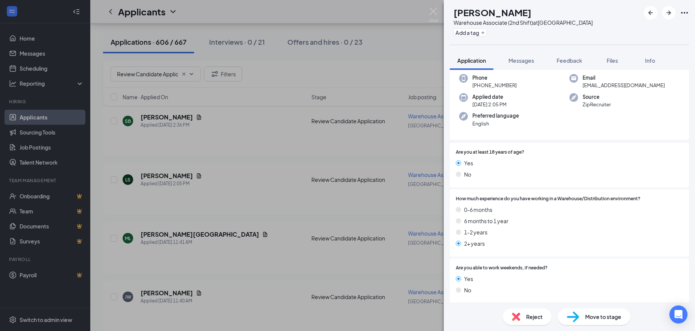
scroll to position [150, 0]
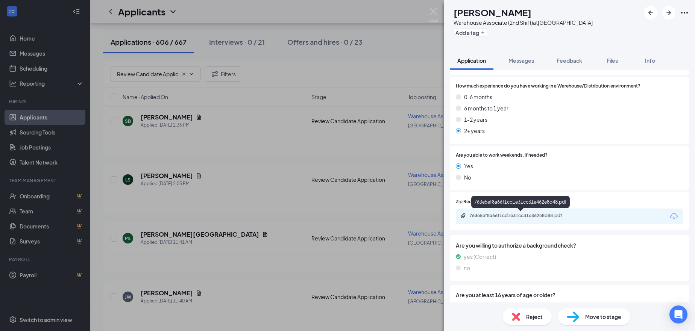
click at [482, 217] on div "763e5ef8a66f1cd1e31cc31e462e8d48.pdf" at bounding box center [521, 216] width 105 height 6
click at [532, 315] on span "Reject" at bounding box center [534, 317] width 17 height 8
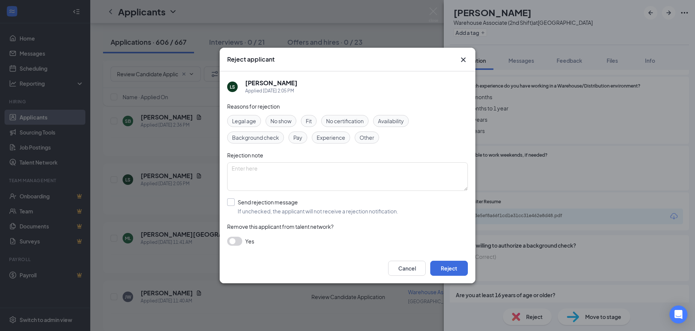
click at [279, 206] on input "Send rejection message If unchecked, the applicant will not receive a rejection…" at bounding box center [312, 207] width 171 height 17
checkbox input "true"
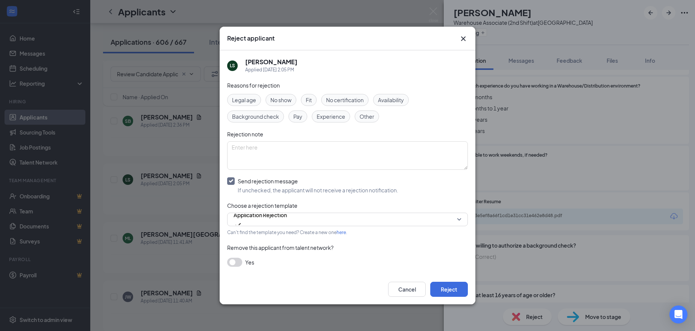
click at [237, 262] on button "button" at bounding box center [234, 262] width 15 height 9
click at [454, 293] on button "Reject" at bounding box center [449, 289] width 38 height 15
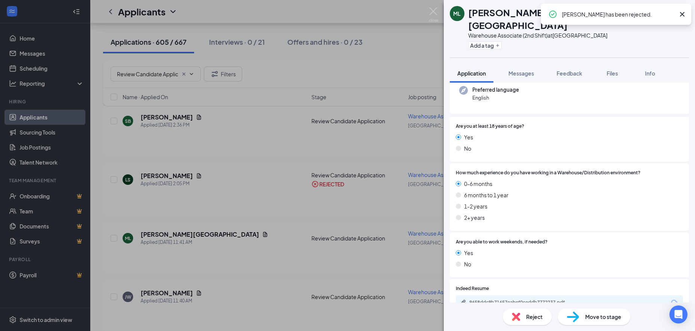
scroll to position [113, 0]
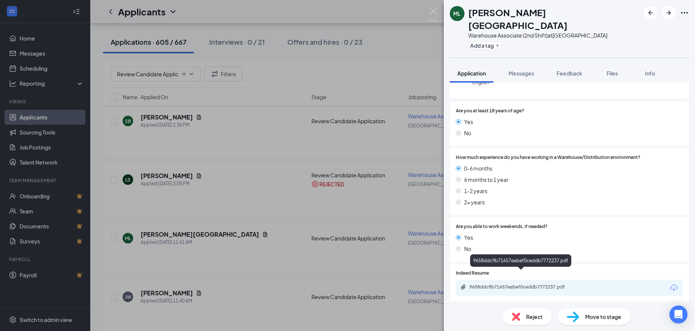
click at [490, 284] on div "9658ddc9b71657eabef0ceddb7772237.pdf" at bounding box center [521, 287] width 105 height 6
click at [535, 321] on div "Reject" at bounding box center [527, 317] width 49 height 17
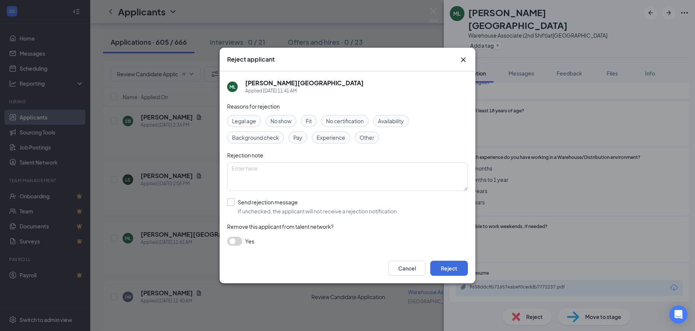
click at [262, 206] on input "Send rejection message If unchecked, the applicant will not receive a rejection…" at bounding box center [312, 207] width 171 height 17
checkbox input "true"
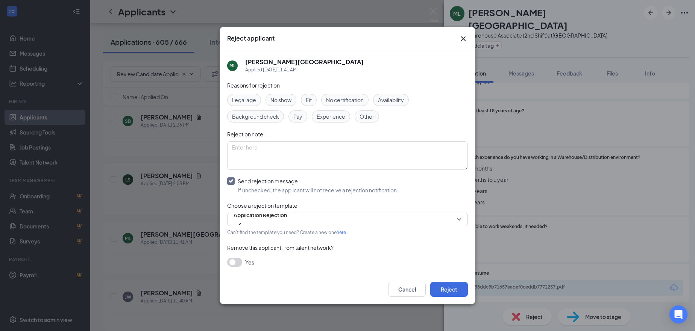
click at [235, 265] on button "button" at bounding box center [234, 262] width 15 height 9
click at [442, 287] on button "Reject" at bounding box center [449, 289] width 38 height 15
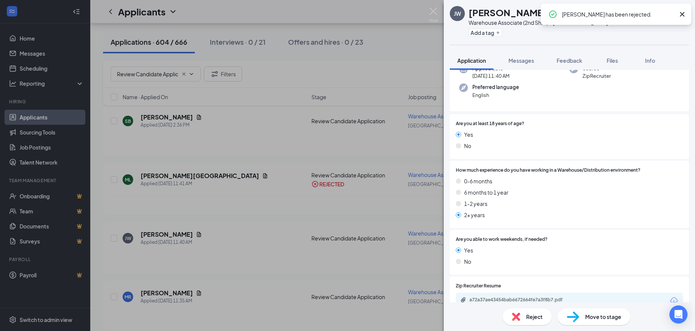
scroll to position [113, 0]
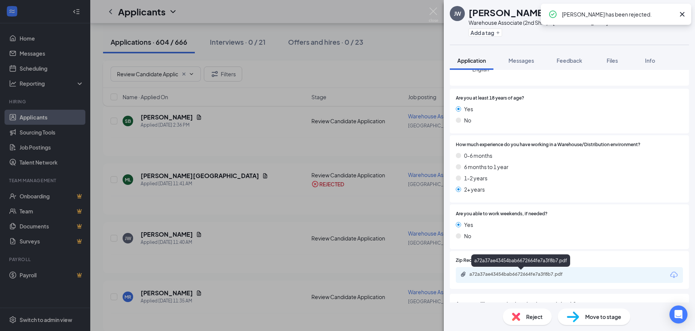
click at [485, 277] on div "a72a37ae43454bab6672664fe7a3f8b7.pdf" at bounding box center [521, 275] width 105 height 6
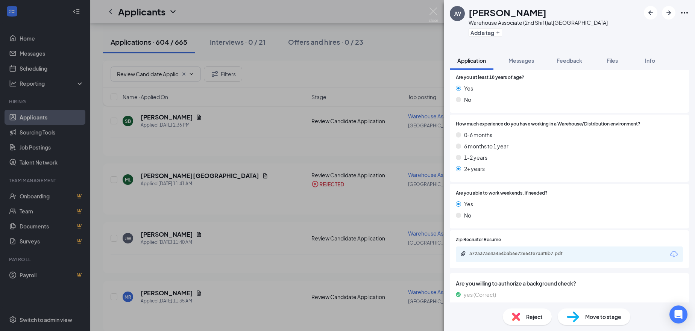
scroll to position [150, 0]
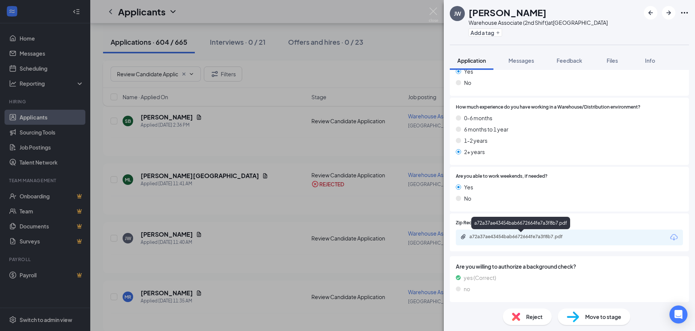
click at [543, 239] on div "a72a37ae43454bab6672664fe7a3f8b7.pdf" at bounding box center [521, 237] width 105 height 6
click at [669, 16] on icon "ArrowRight" at bounding box center [668, 12] width 9 height 9
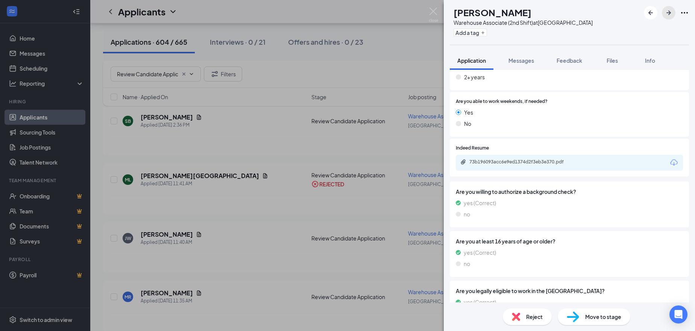
scroll to position [226, 0]
click at [487, 161] on div "73b196093acc6e9ed1374d2f3eb3e370.pdf" at bounding box center [521, 162] width 105 height 6
click at [536, 315] on span "Reject" at bounding box center [534, 317] width 17 height 8
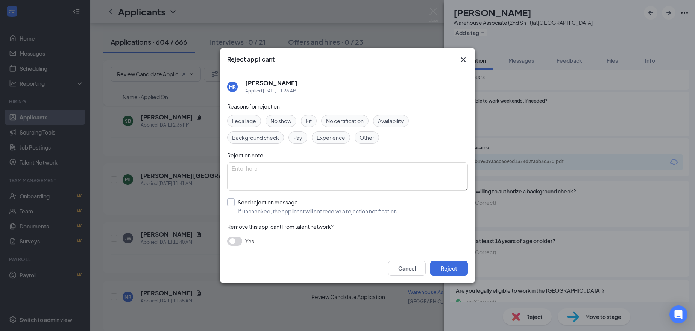
click at [253, 201] on input "Send rejection message If unchecked, the applicant will not receive a rejection…" at bounding box center [312, 207] width 171 height 17
checkbox input "true"
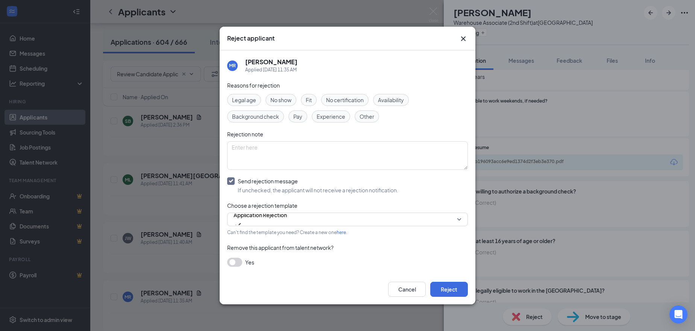
click at [240, 261] on button "button" at bounding box center [234, 262] width 15 height 9
click at [443, 289] on button "Reject" at bounding box center [449, 289] width 38 height 15
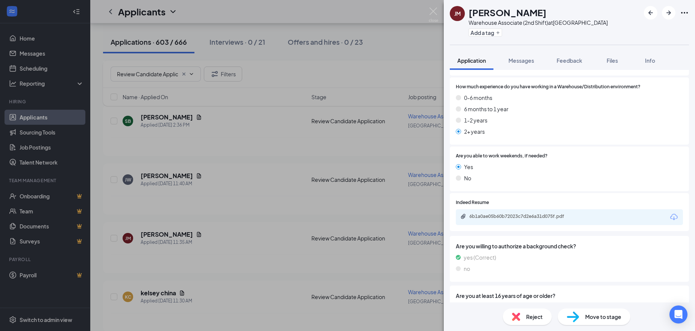
scroll to position [150, 0]
click at [534, 218] on div "6b1a0ae05b60b72023c7d2e6a31d075f.pdf" at bounding box center [521, 216] width 105 height 6
